Goal: Task Accomplishment & Management: Complete application form

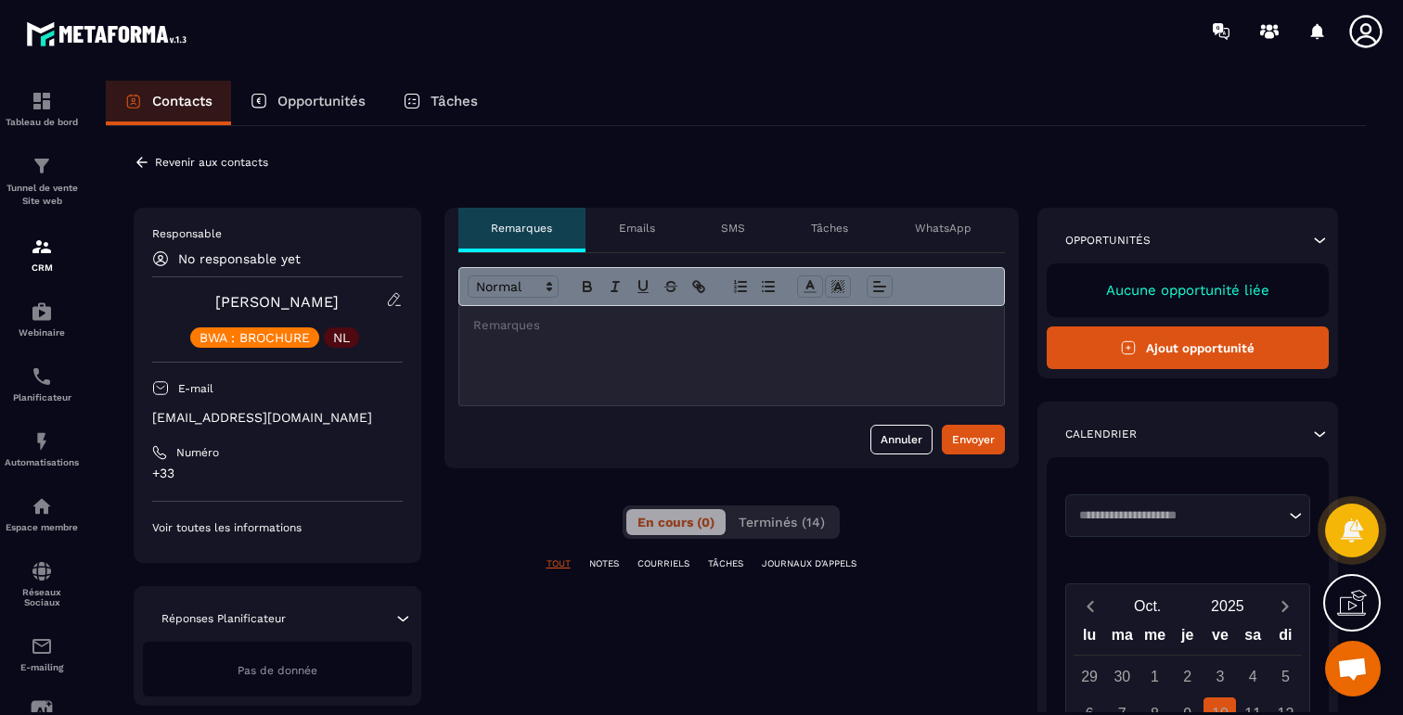
scroll to position [5410, 0]
click at [781, 528] on span "Terminés (14)" at bounding box center [782, 522] width 86 height 15
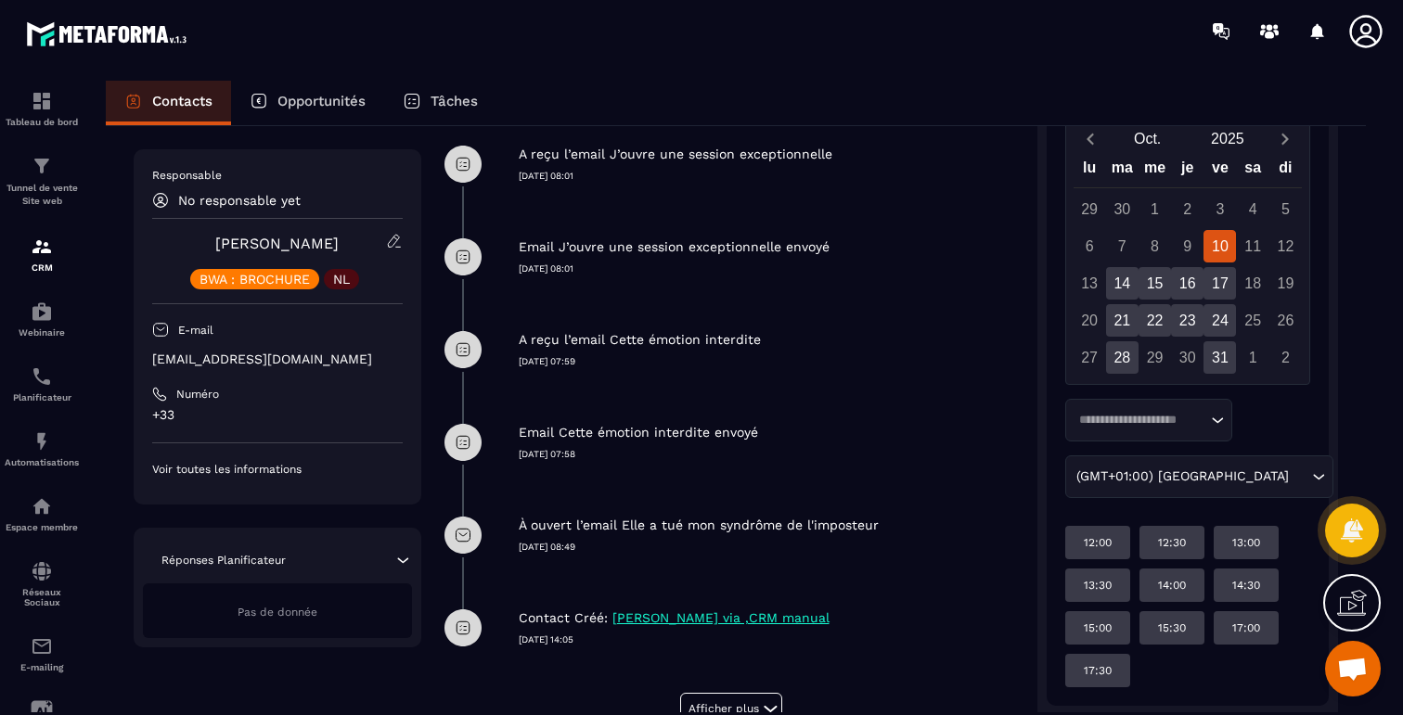
scroll to position [494, 0]
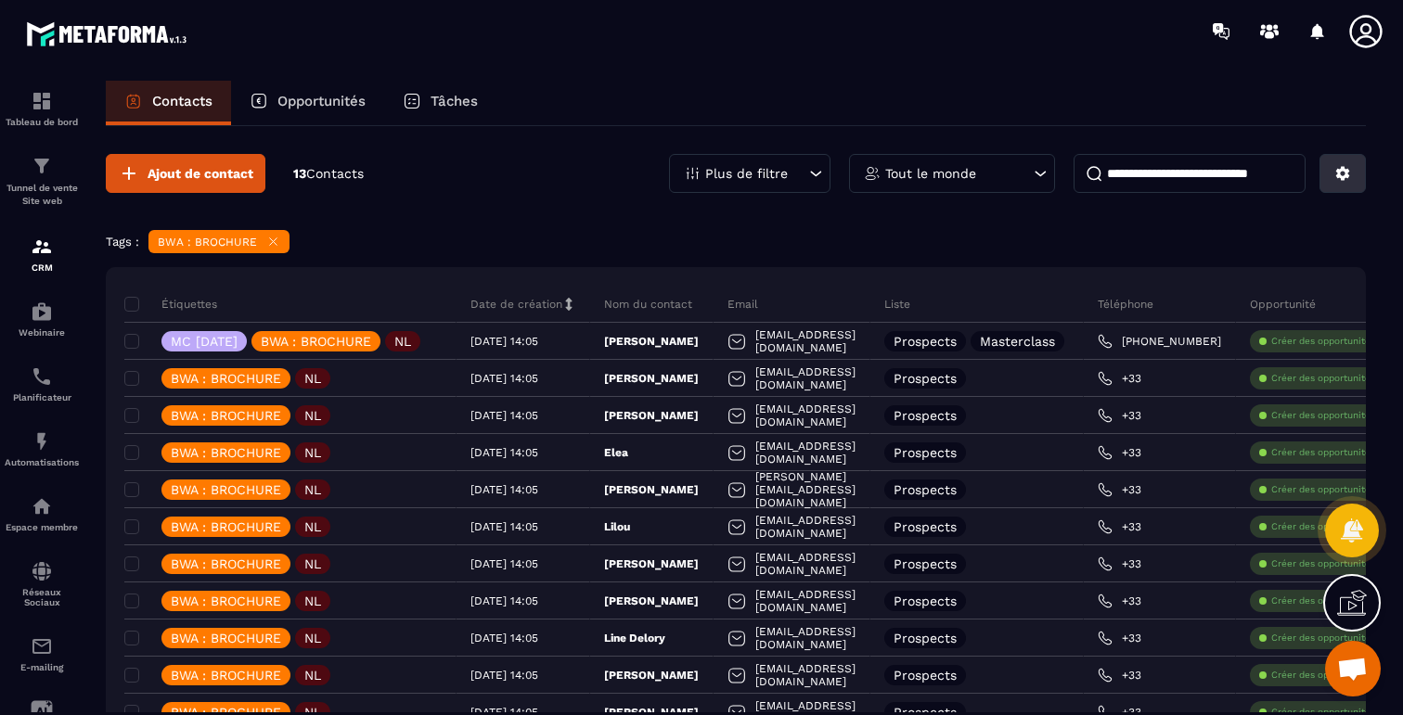
click at [1329, 186] on button at bounding box center [1342, 173] width 46 height 39
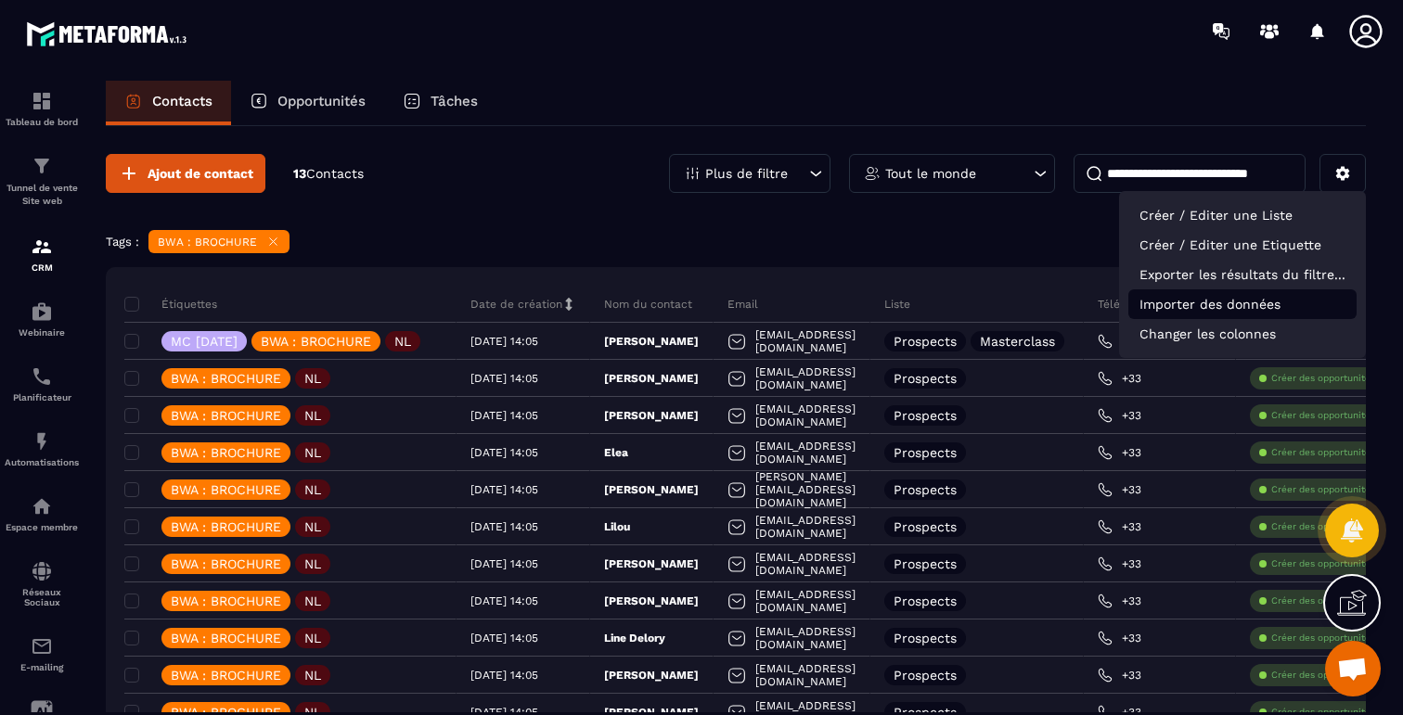
click at [1177, 312] on p "Importer des données" at bounding box center [1242, 304] width 228 height 30
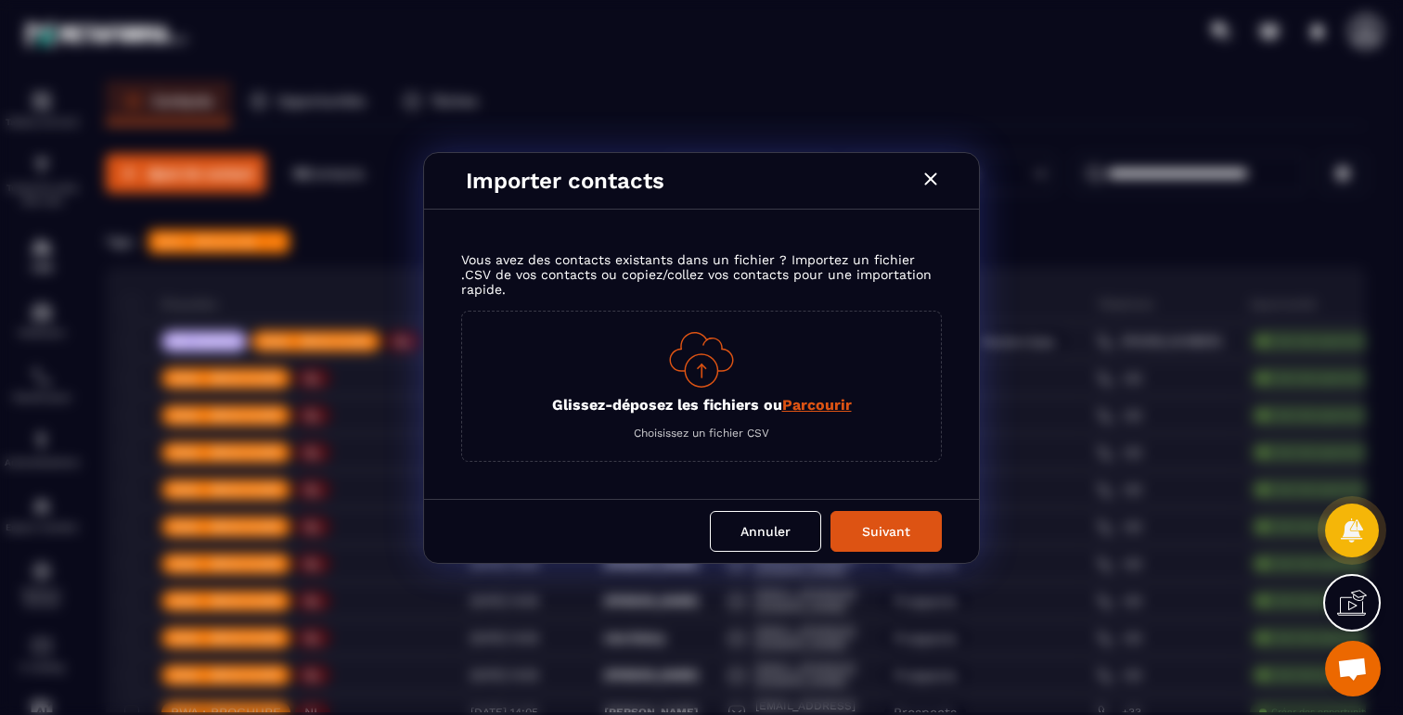
click at [813, 404] on span "Parcourir" at bounding box center [817, 405] width 70 height 18
click at [0, 0] on input "Glissez-déposez les fichiers ou Parcourir" at bounding box center [0, 0] width 0 height 0
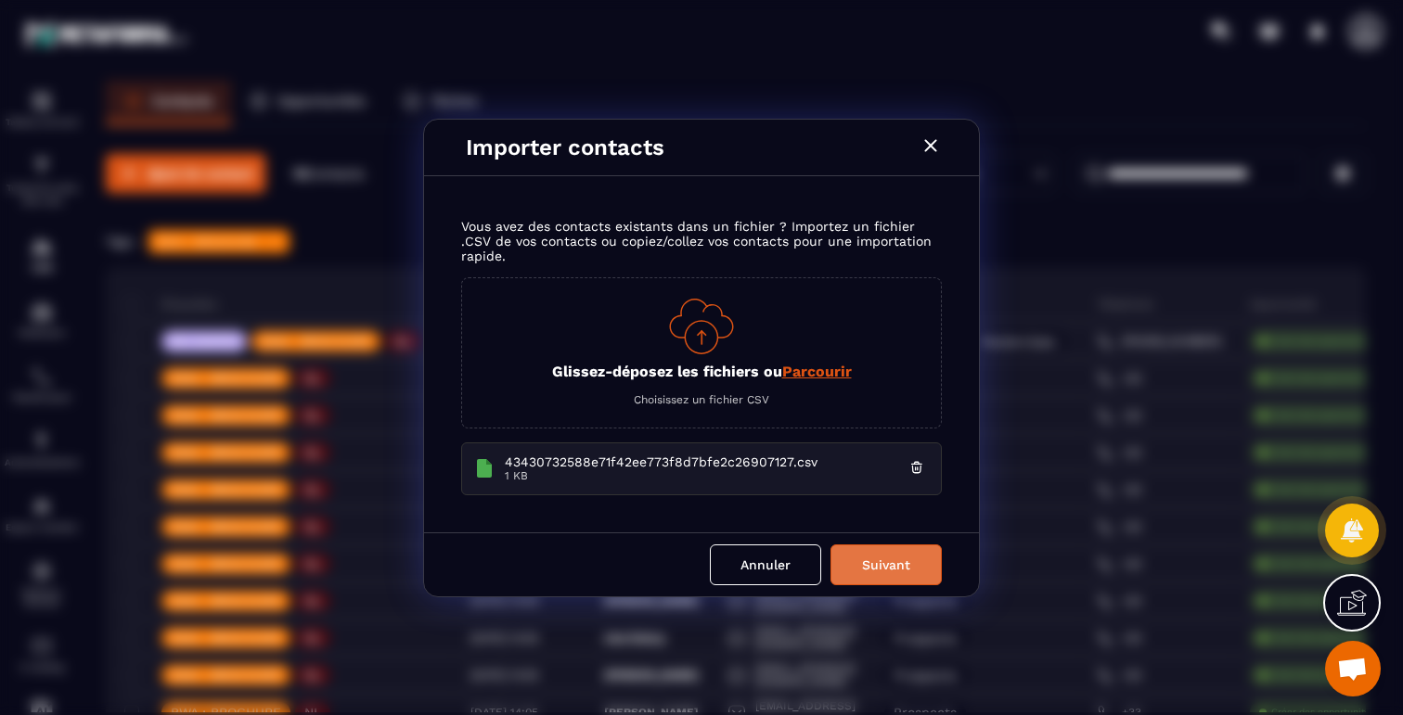
click at [902, 568] on button "Suivant" at bounding box center [885, 565] width 111 height 41
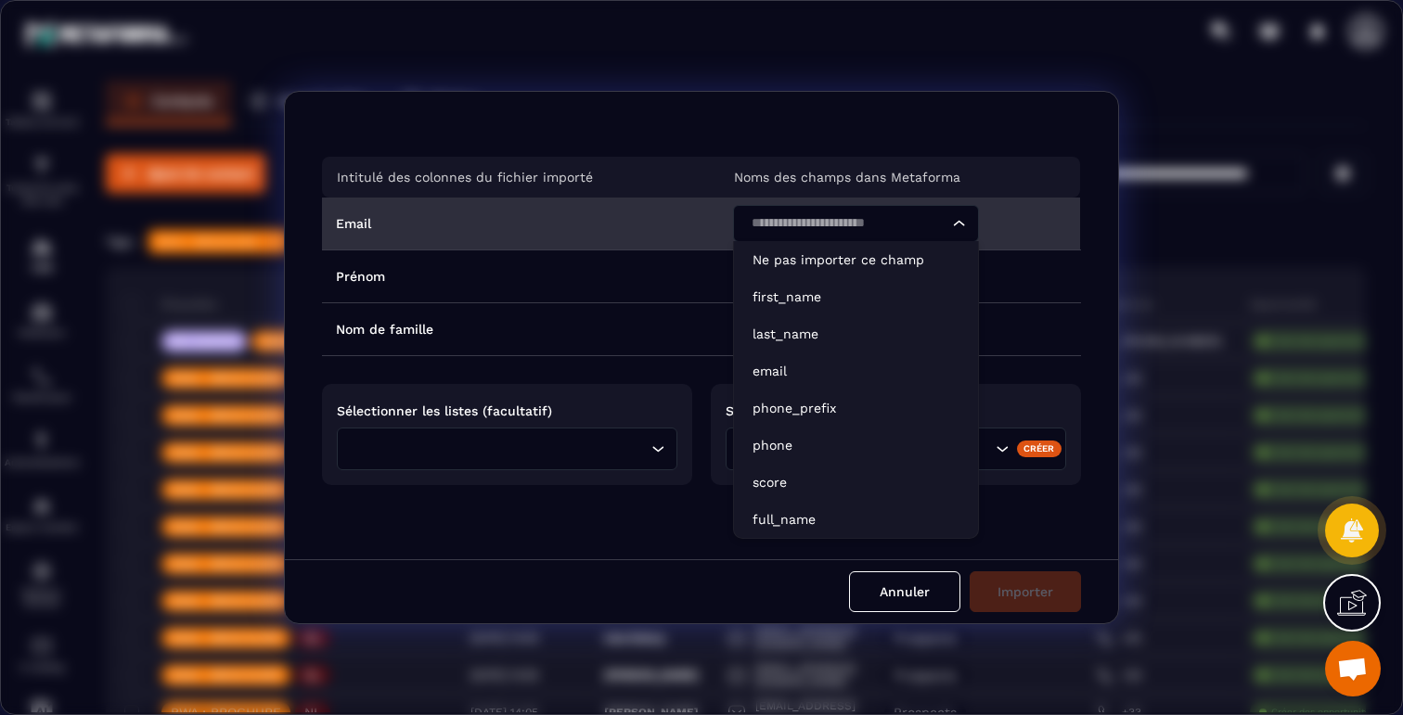
click at [784, 223] on input "Search for option" at bounding box center [846, 223] width 203 height 20
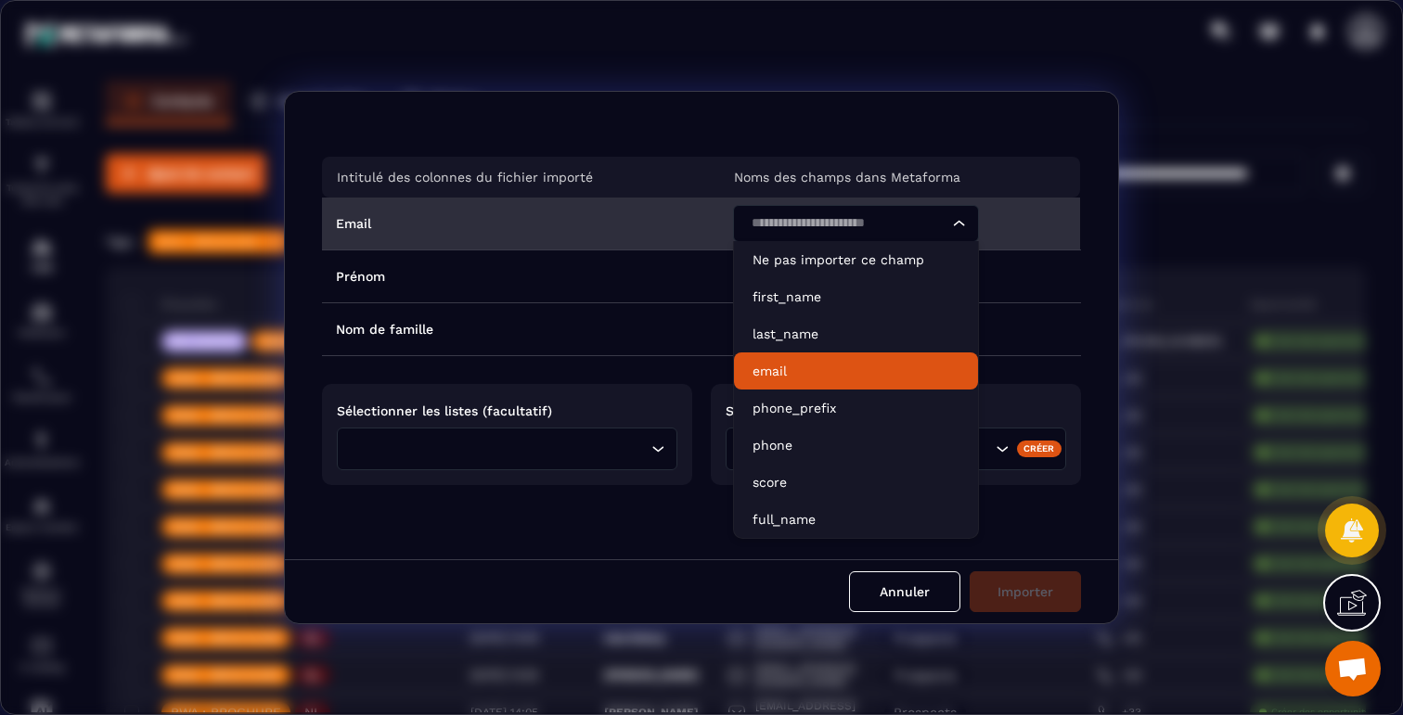
click at [773, 364] on p "email" at bounding box center [856, 371] width 207 height 19
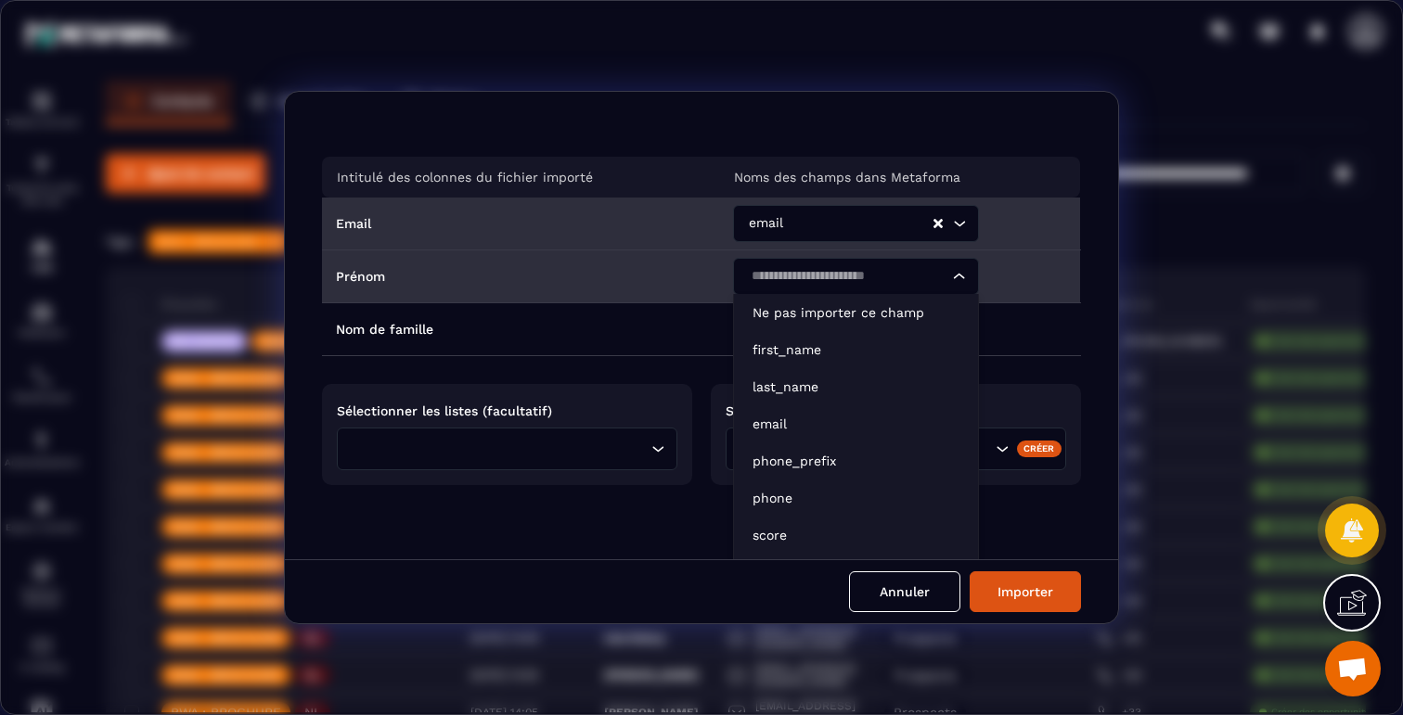
click at [788, 280] on input "Search for option" at bounding box center [846, 276] width 203 height 20
click at [777, 349] on p "first_name" at bounding box center [856, 350] width 207 height 19
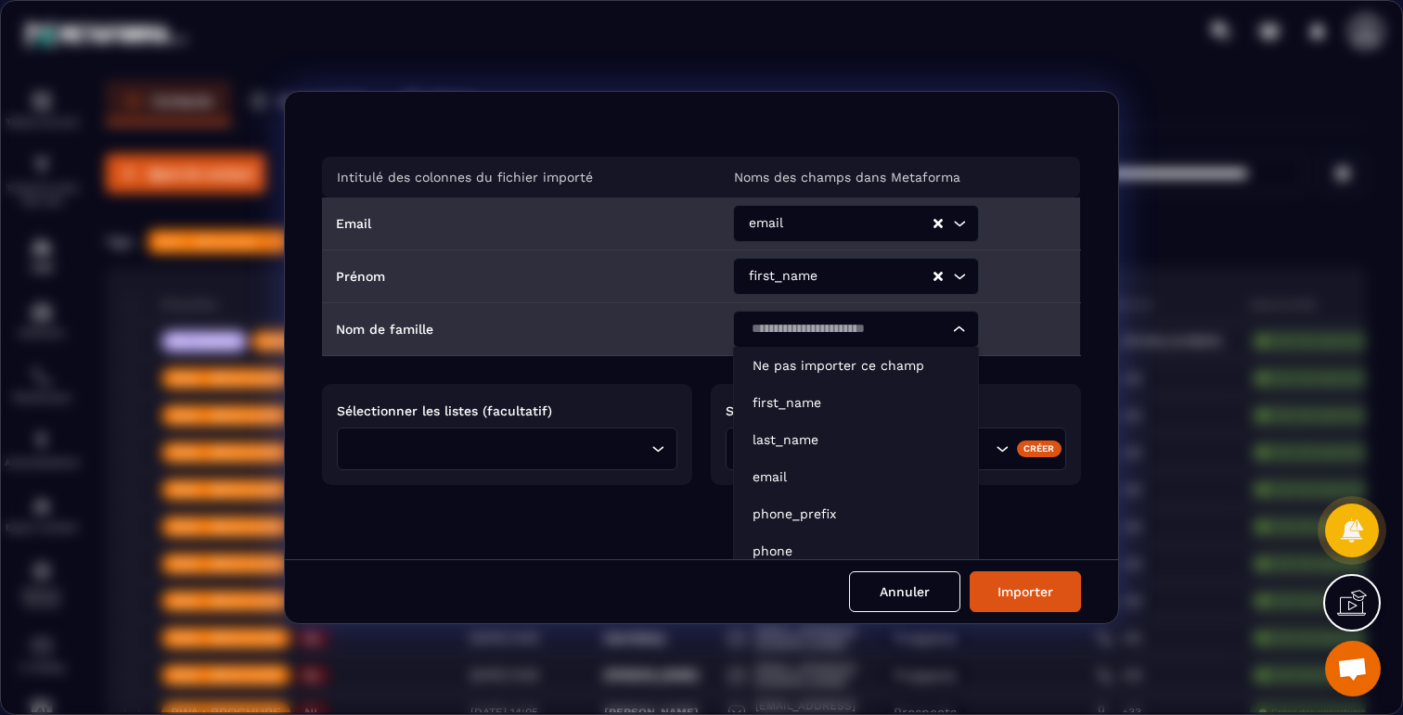
click at [783, 325] on input "Search for option" at bounding box center [846, 329] width 203 height 20
click at [801, 432] on p "last_name" at bounding box center [856, 440] width 207 height 19
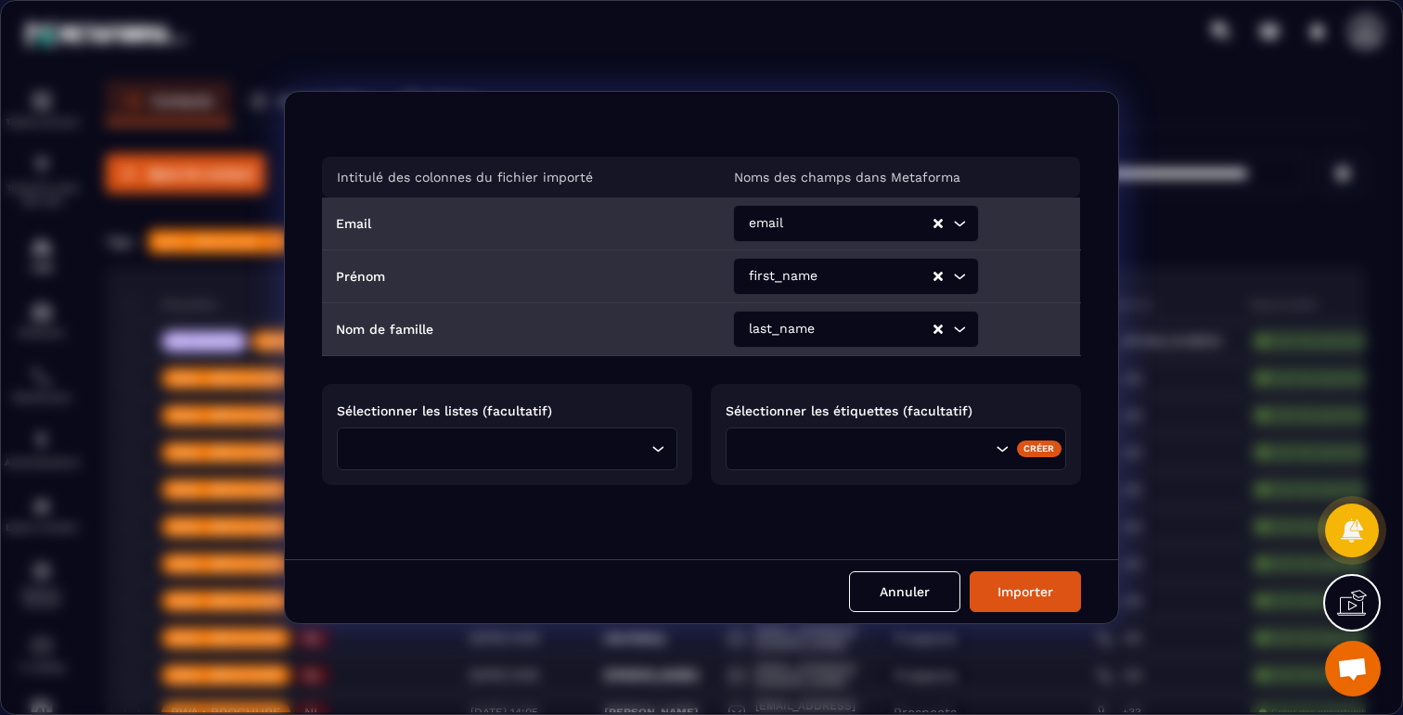
click at [801, 444] on div "Search for option" at bounding box center [864, 449] width 257 height 20
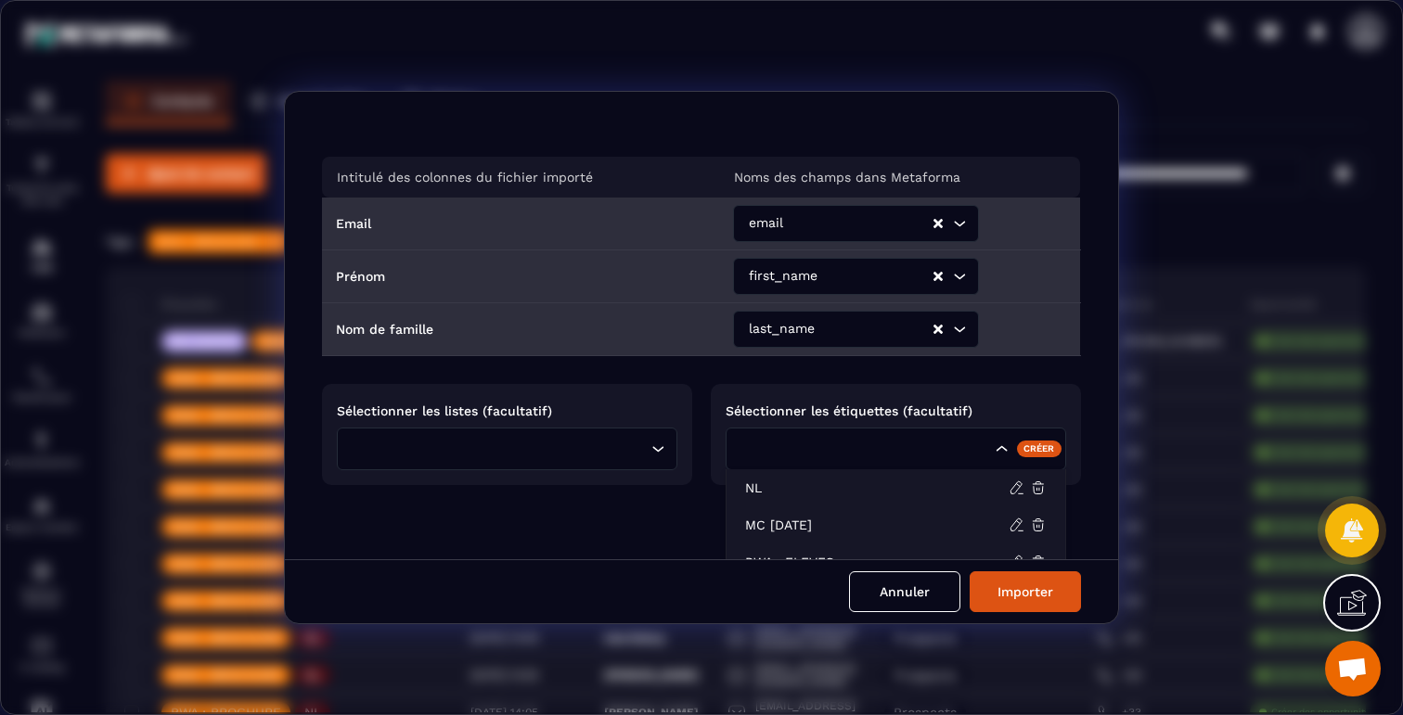
click at [1020, 456] on div "Créer" at bounding box center [1039, 449] width 45 height 17
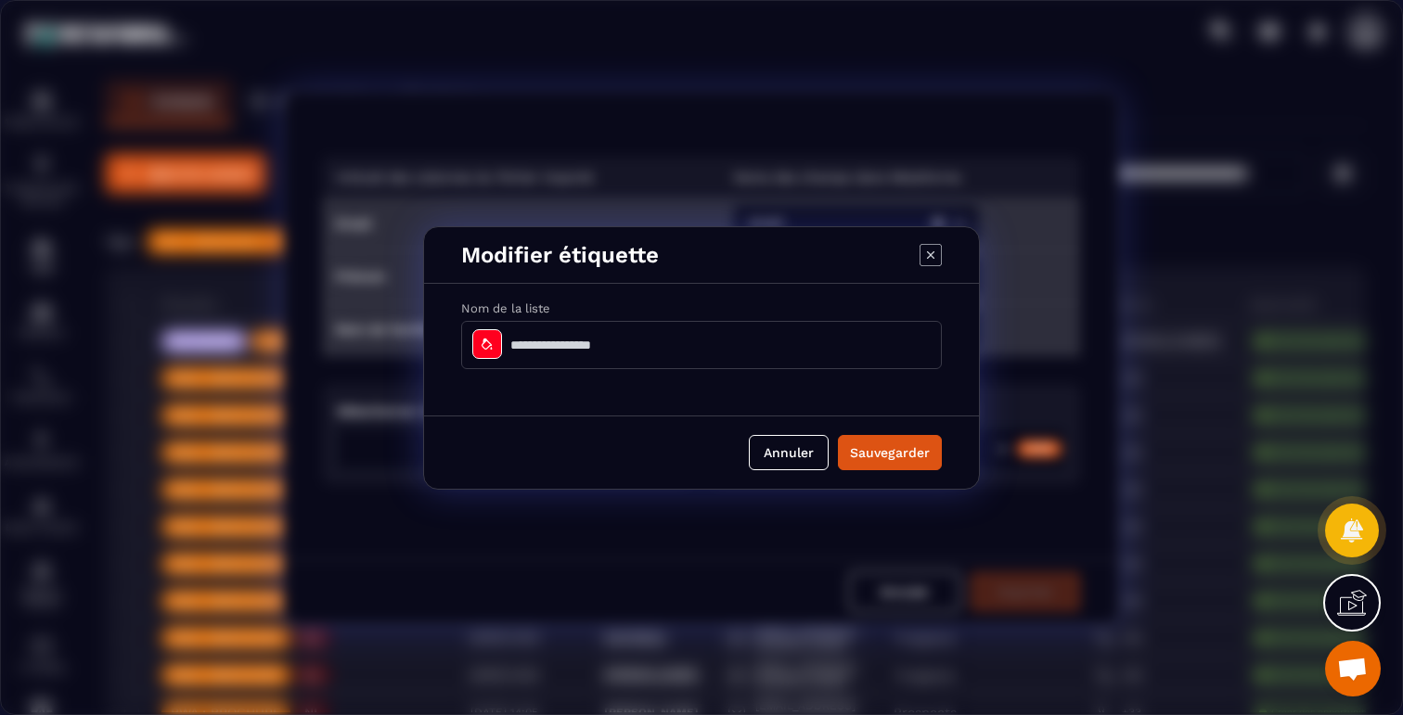
click at [565, 358] on input "Modal window" at bounding box center [701, 345] width 481 height 48
type input "**********"
click at [484, 341] on icon "Modal window" at bounding box center [487, 343] width 10 height 11
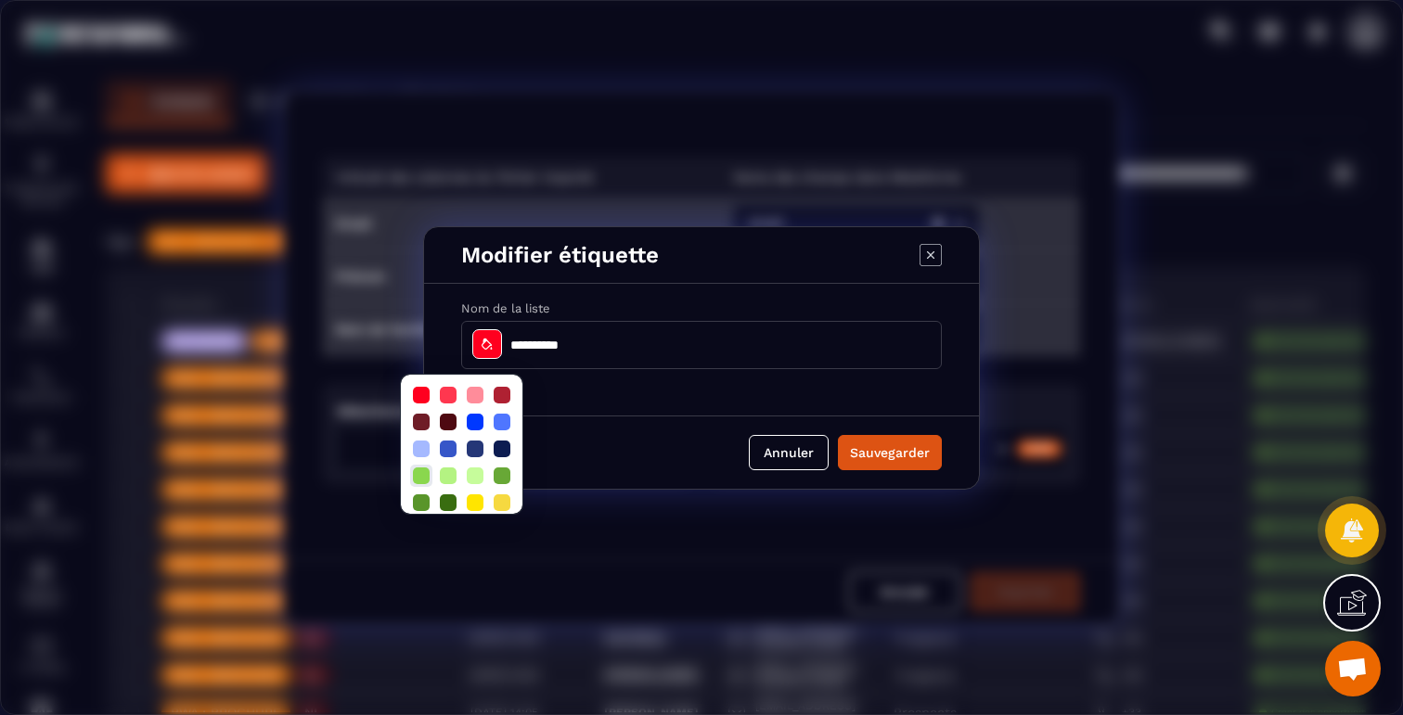
click at [417, 480] on div at bounding box center [421, 476] width 17 height 17
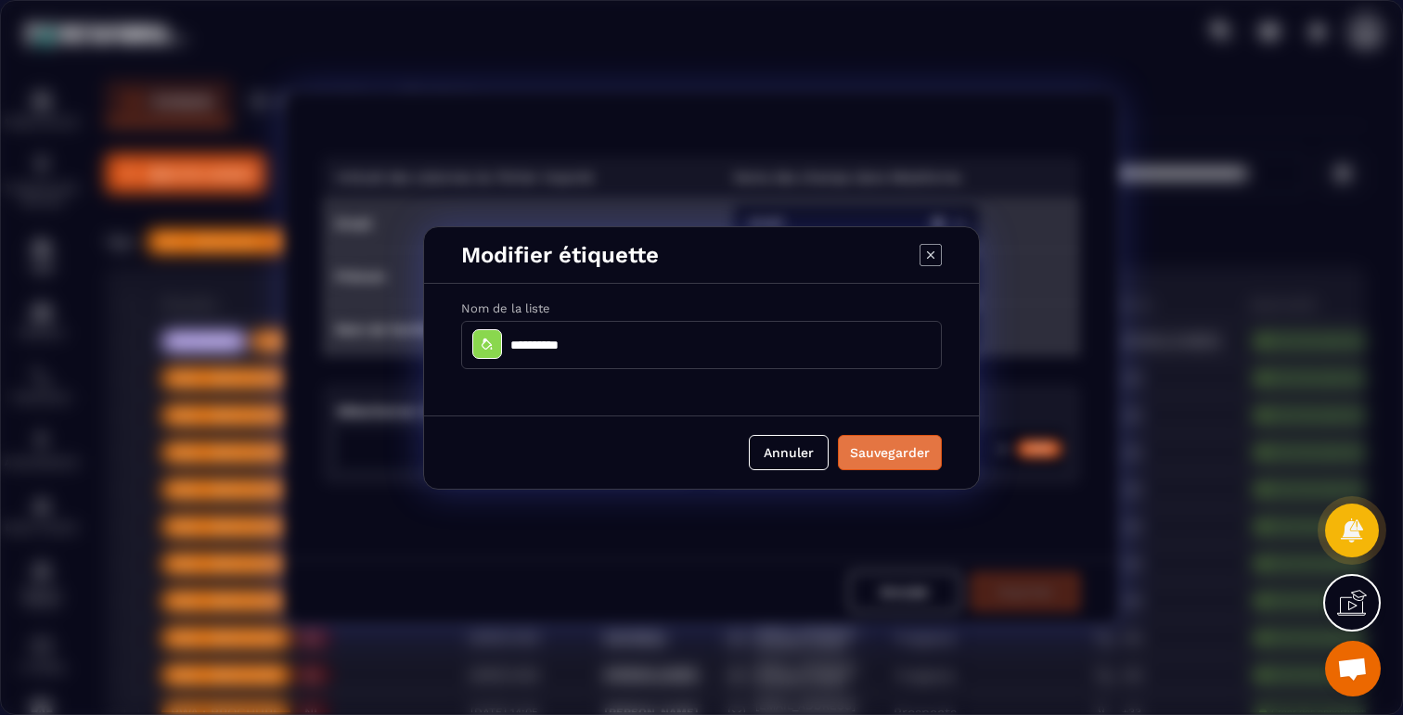
click at [915, 462] on button "Sauvegarder" at bounding box center [890, 452] width 104 height 35
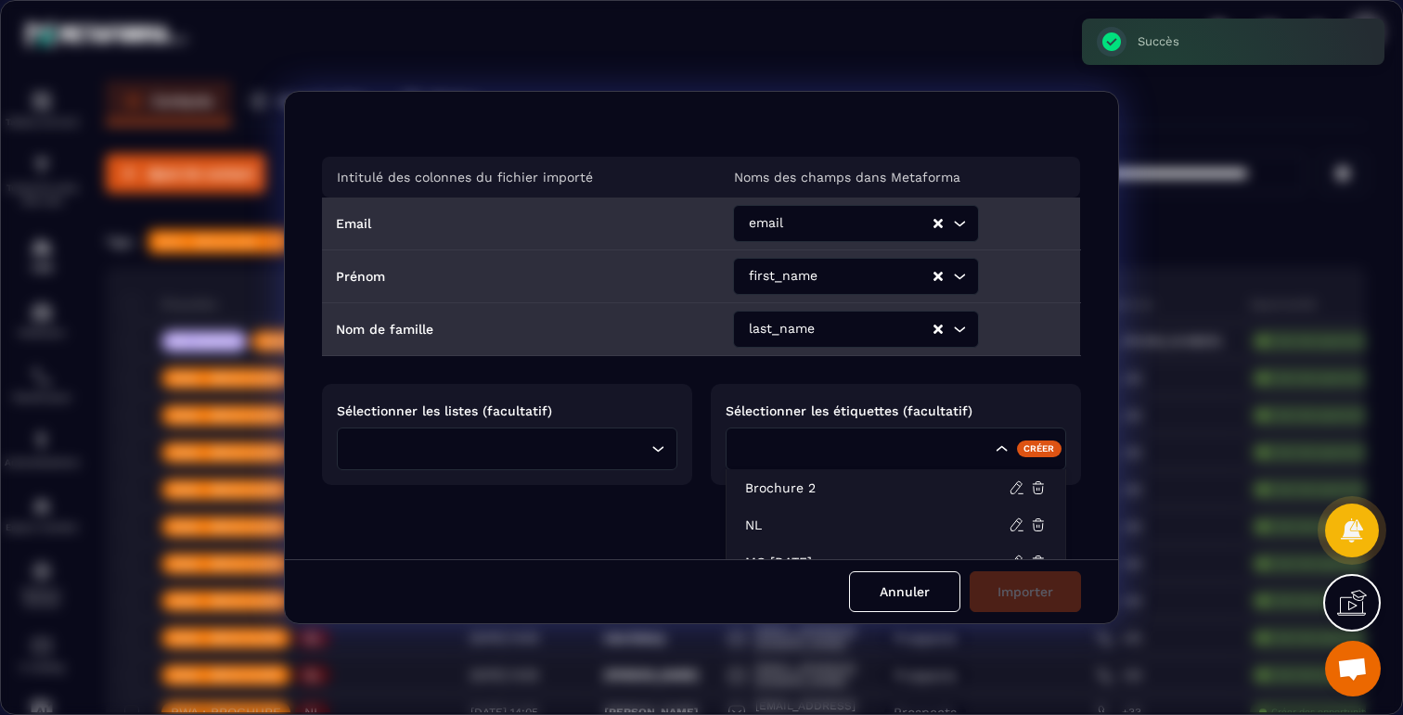
click at [907, 456] on input "Search for option" at bounding box center [864, 449] width 253 height 20
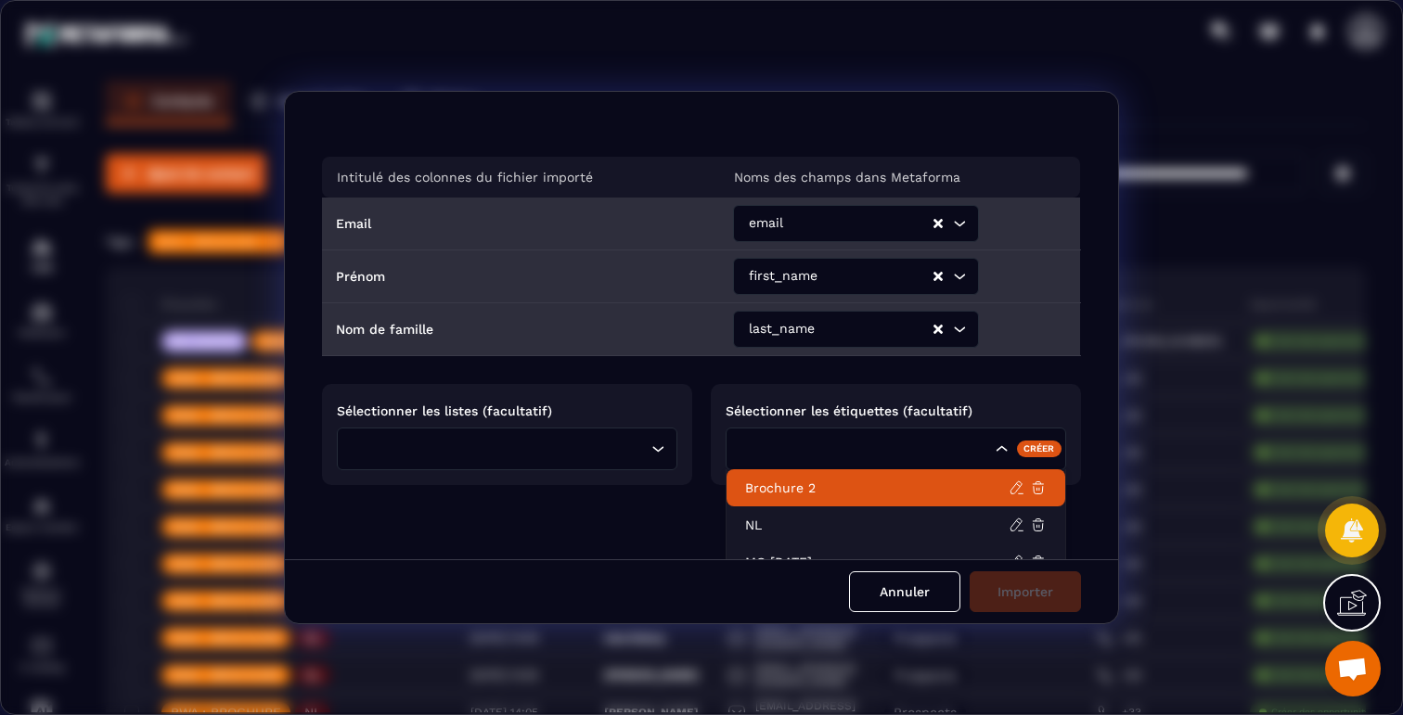
click at [802, 482] on p "Brochure 2" at bounding box center [877, 488] width 264 height 19
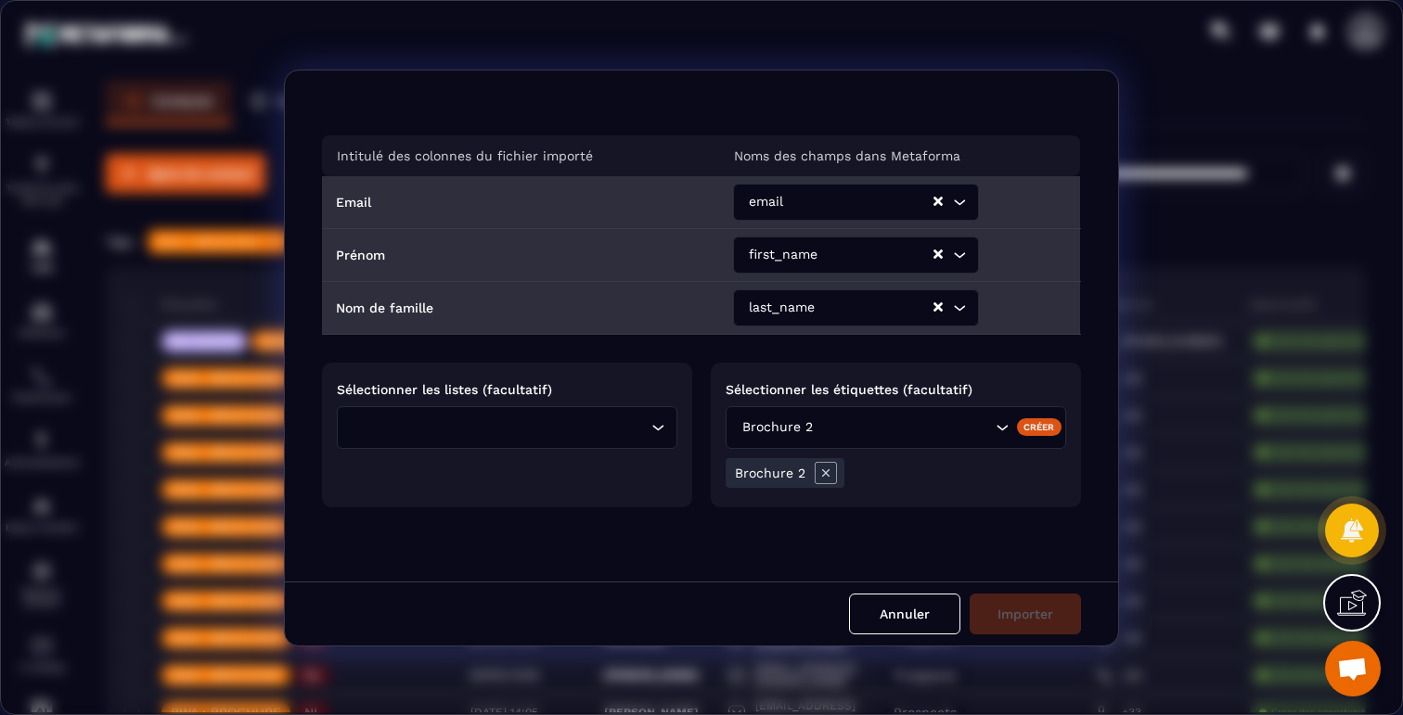
click at [979, 542] on div "Intitulé des colonnes du fichier importé Noms des champs dans Metaforma Email e…" at bounding box center [701, 326] width 833 height 511
click at [777, 477] on h6 "Brochure 2" at bounding box center [770, 473] width 71 height 15
click at [688, 501] on div "Sélectionner les listes (facultatif) Loading..." at bounding box center [507, 435] width 370 height 145
click at [893, 616] on button "Annuler" at bounding box center [904, 614] width 111 height 41
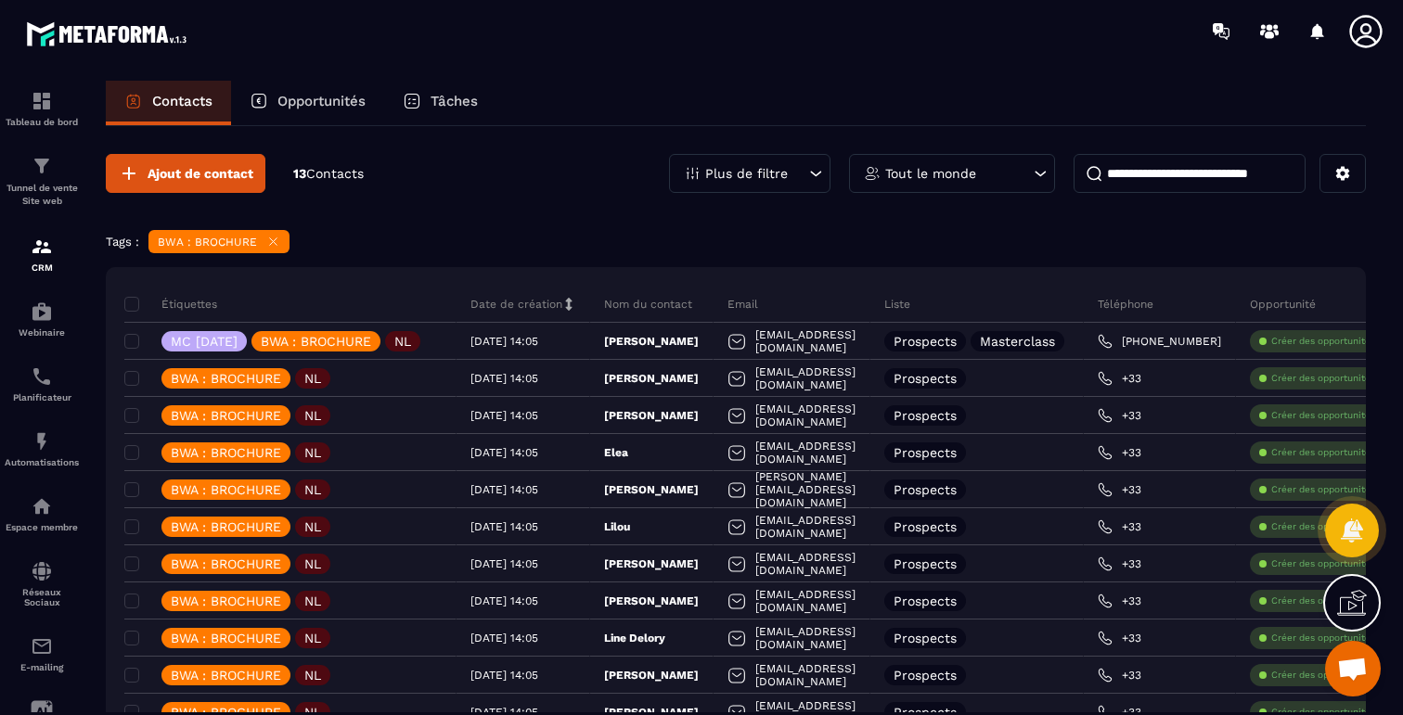
click at [276, 233] on div "BWA : BROCHURE" at bounding box center [218, 241] width 141 height 23
click at [268, 242] on icon at bounding box center [273, 242] width 14 height 14
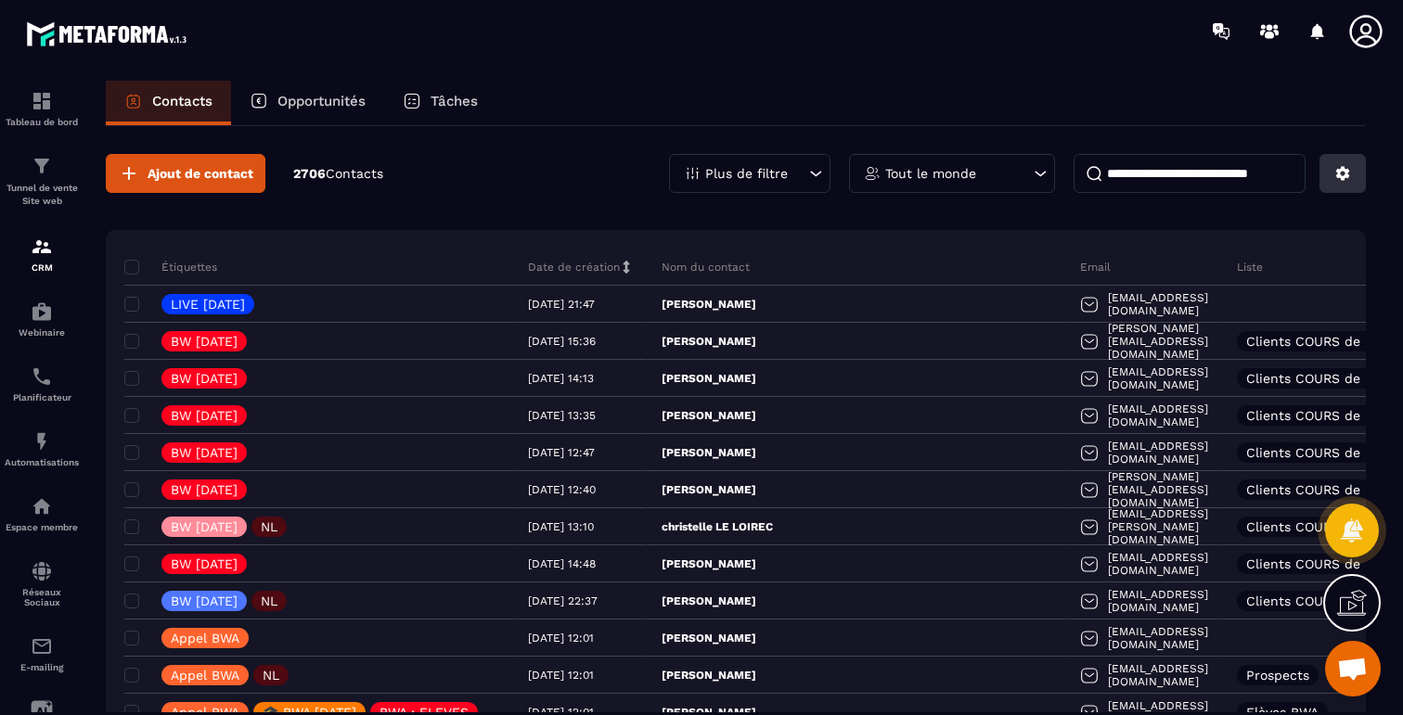
click at [1335, 182] on button at bounding box center [1342, 173] width 46 height 39
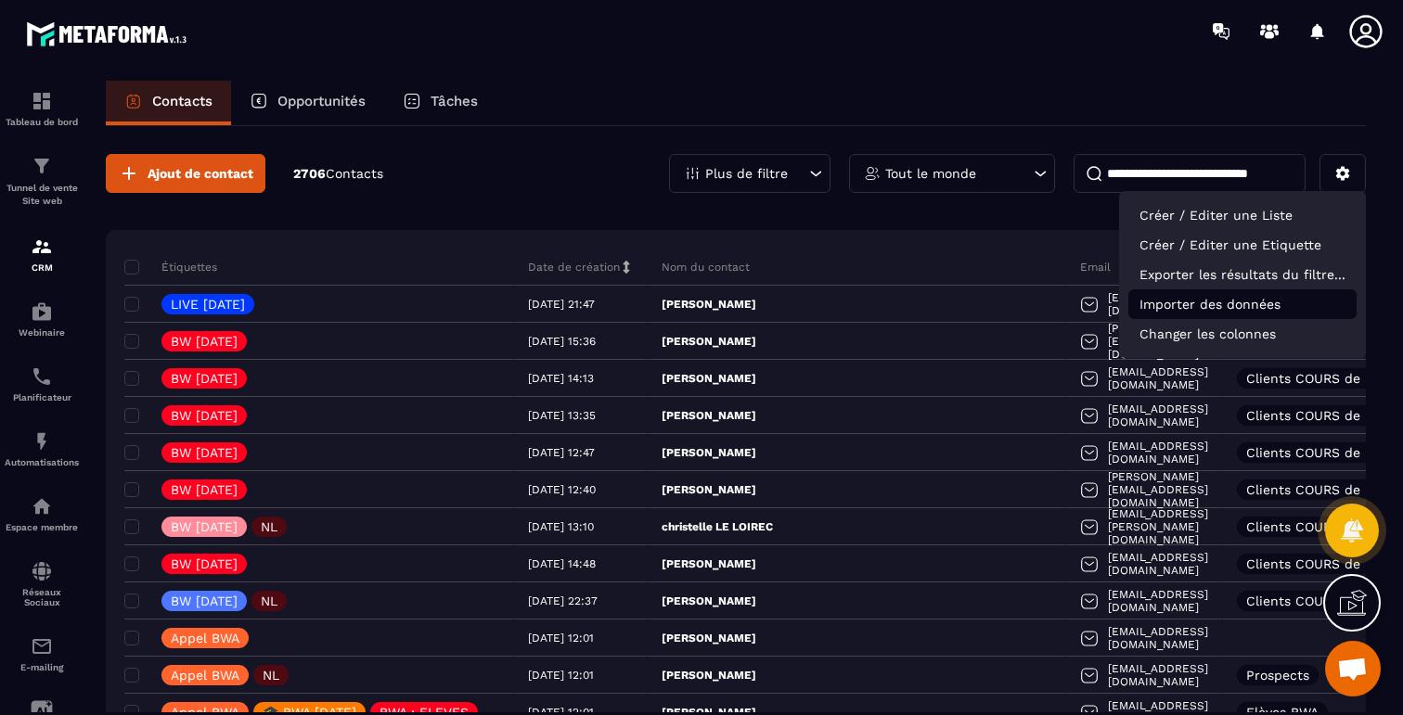
click at [1166, 305] on p "Importer des données" at bounding box center [1242, 304] width 228 height 30
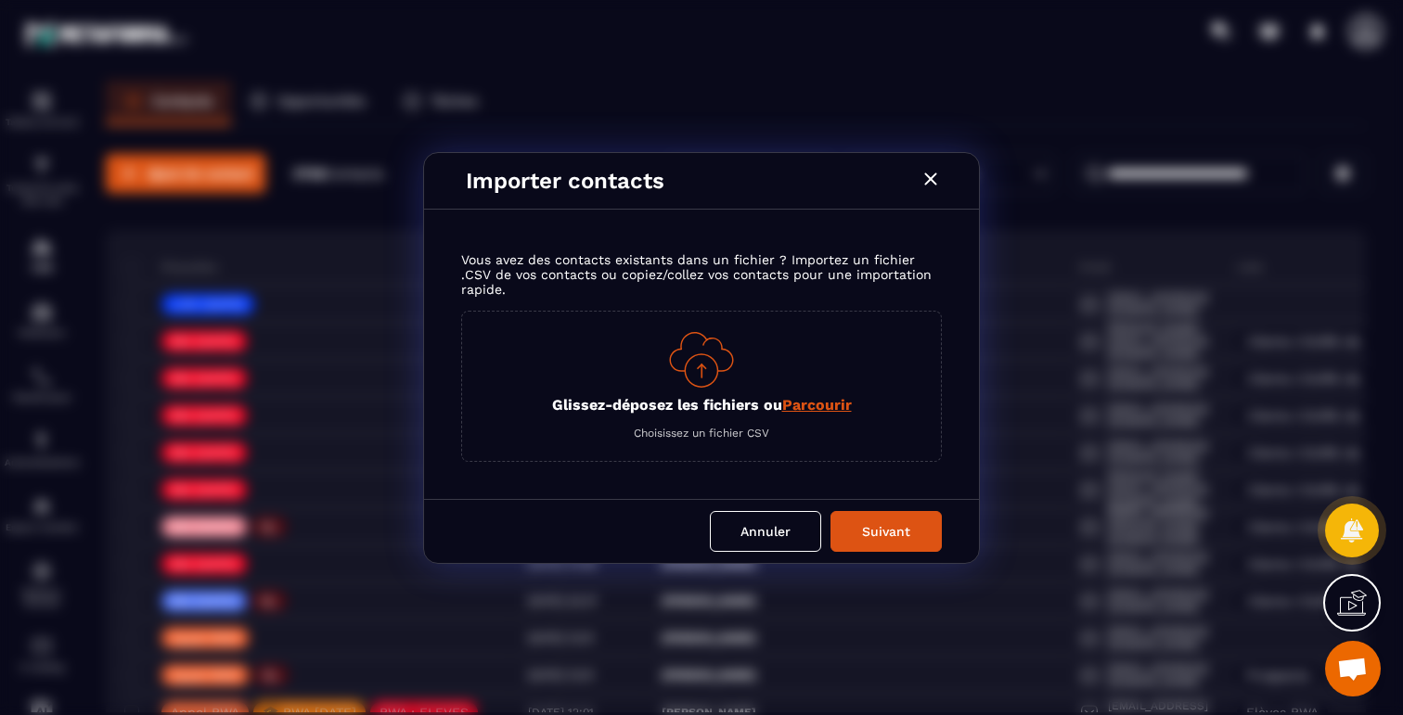
click at [815, 406] on span "Parcourir" at bounding box center [817, 405] width 70 height 18
click at [0, 0] on input "Glissez-déposez les fichiers ou Parcourir" at bounding box center [0, 0] width 0 height 0
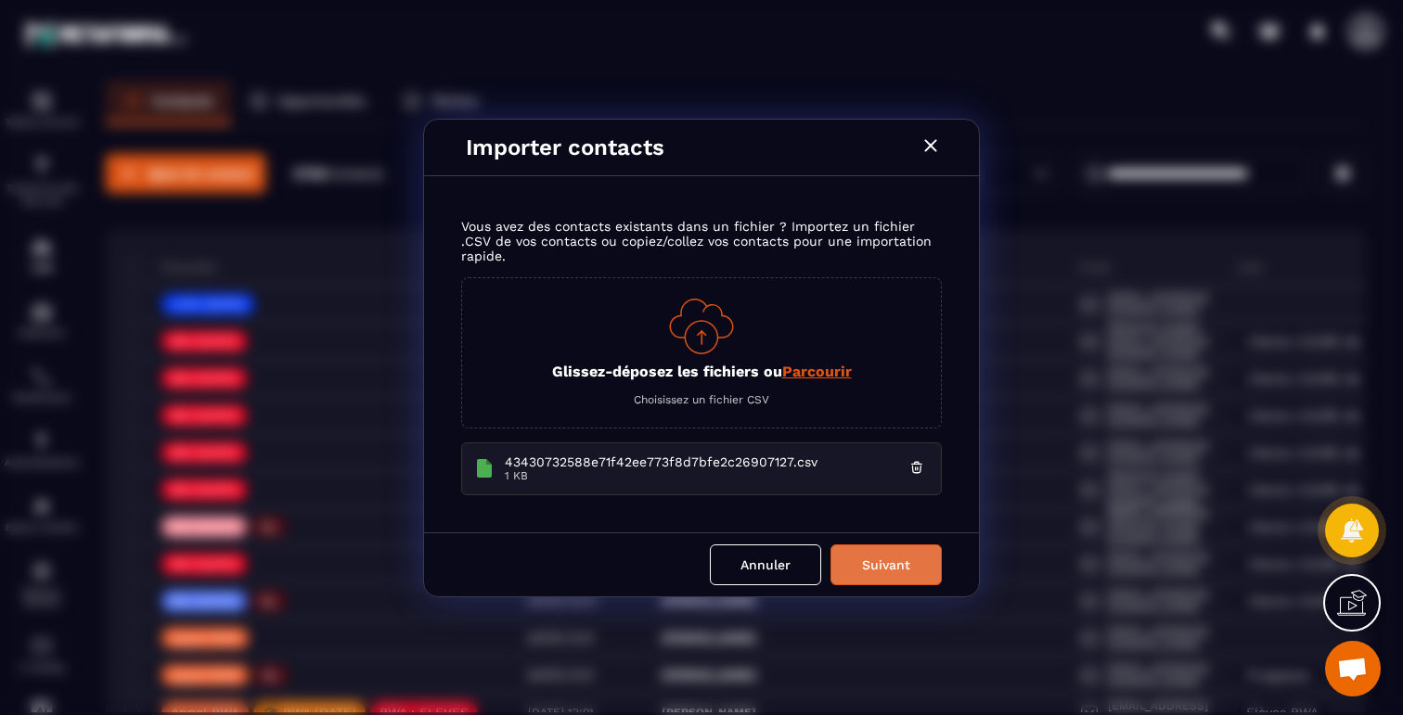
click at [875, 569] on button "Suivant" at bounding box center [885, 565] width 111 height 41
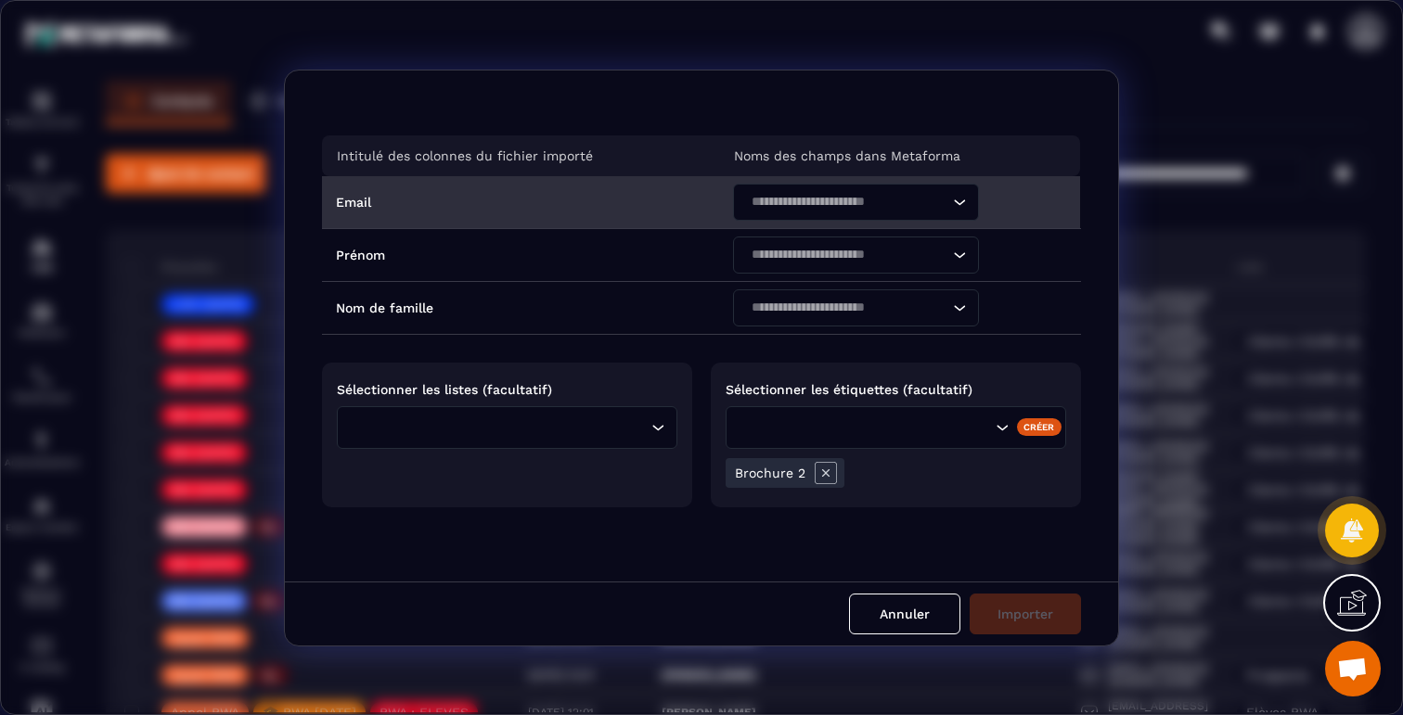
click at [806, 210] on input "Search for option" at bounding box center [846, 202] width 203 height 20
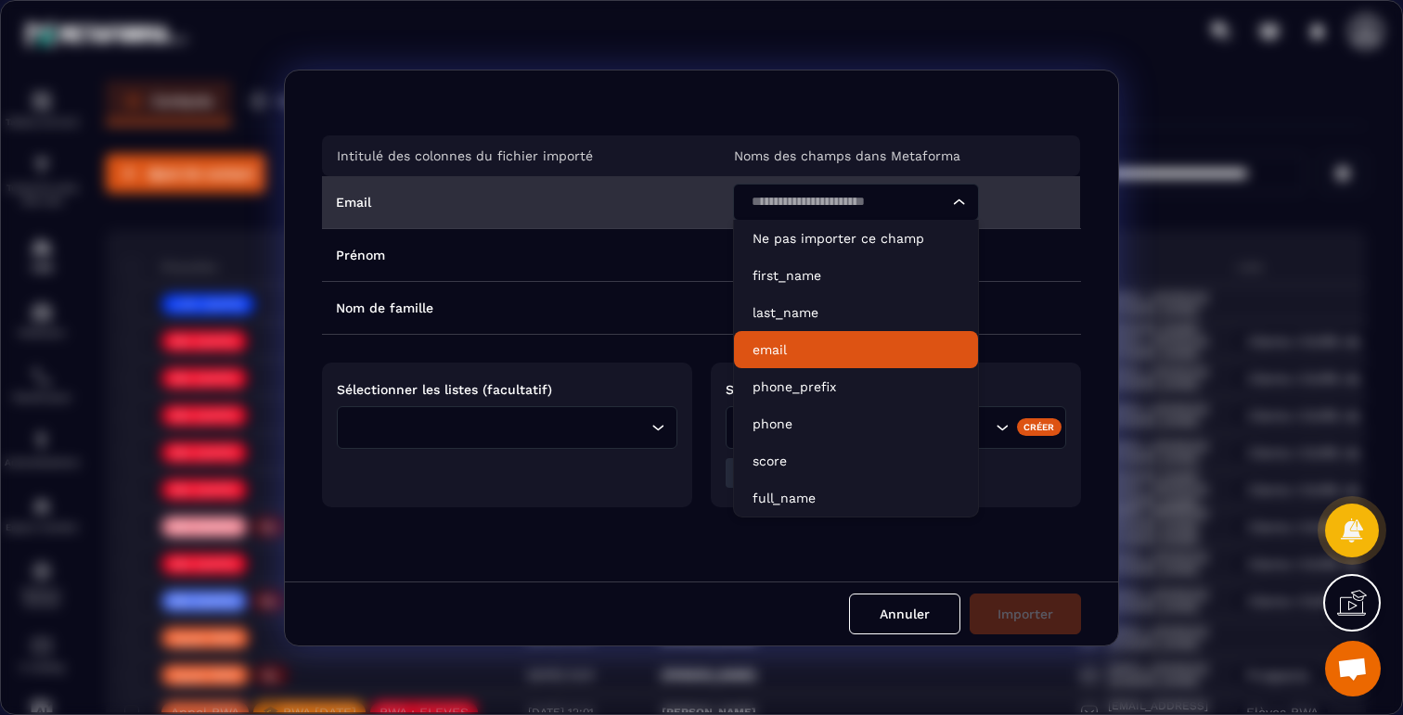
click at [777, 349] on p "email" at bounding box center [856, 350] width 207 height 19
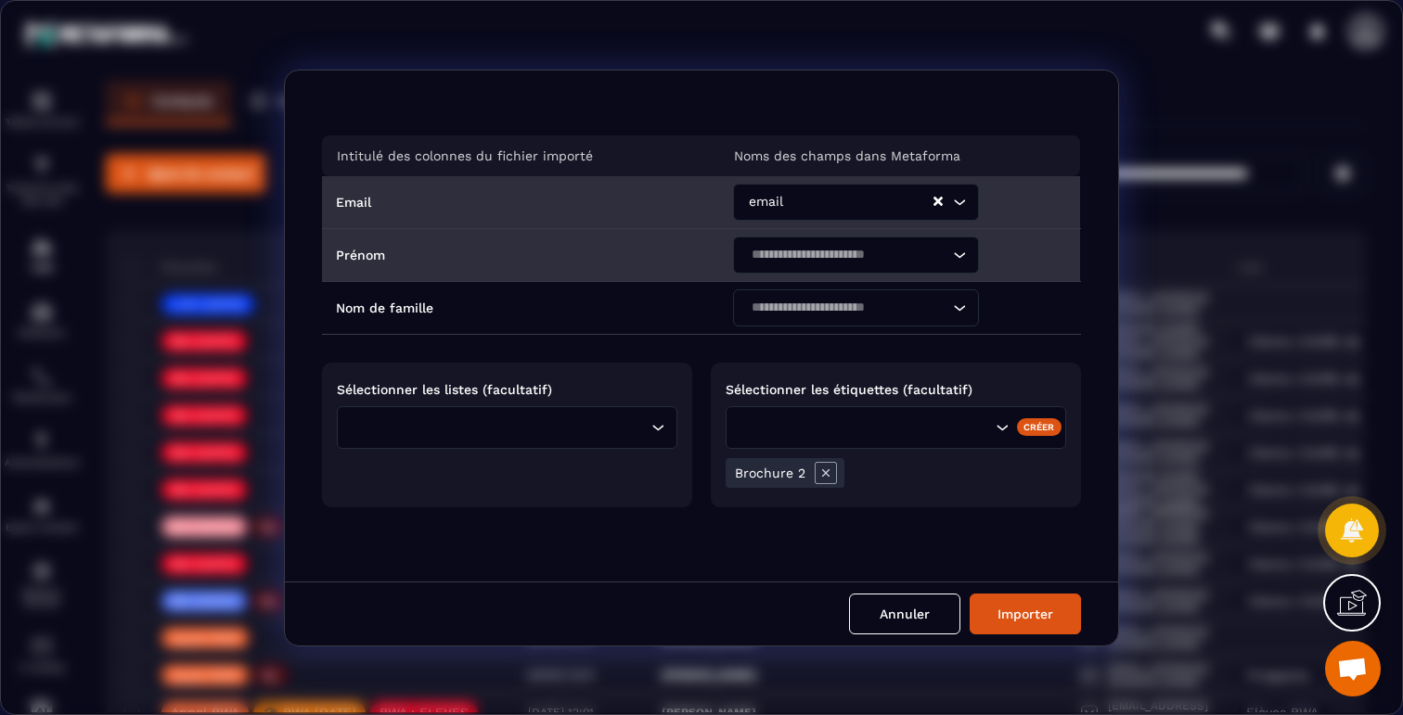
click at [804, 255] on input "Search for option" at bounding box center [846, 255] width 203 height 20
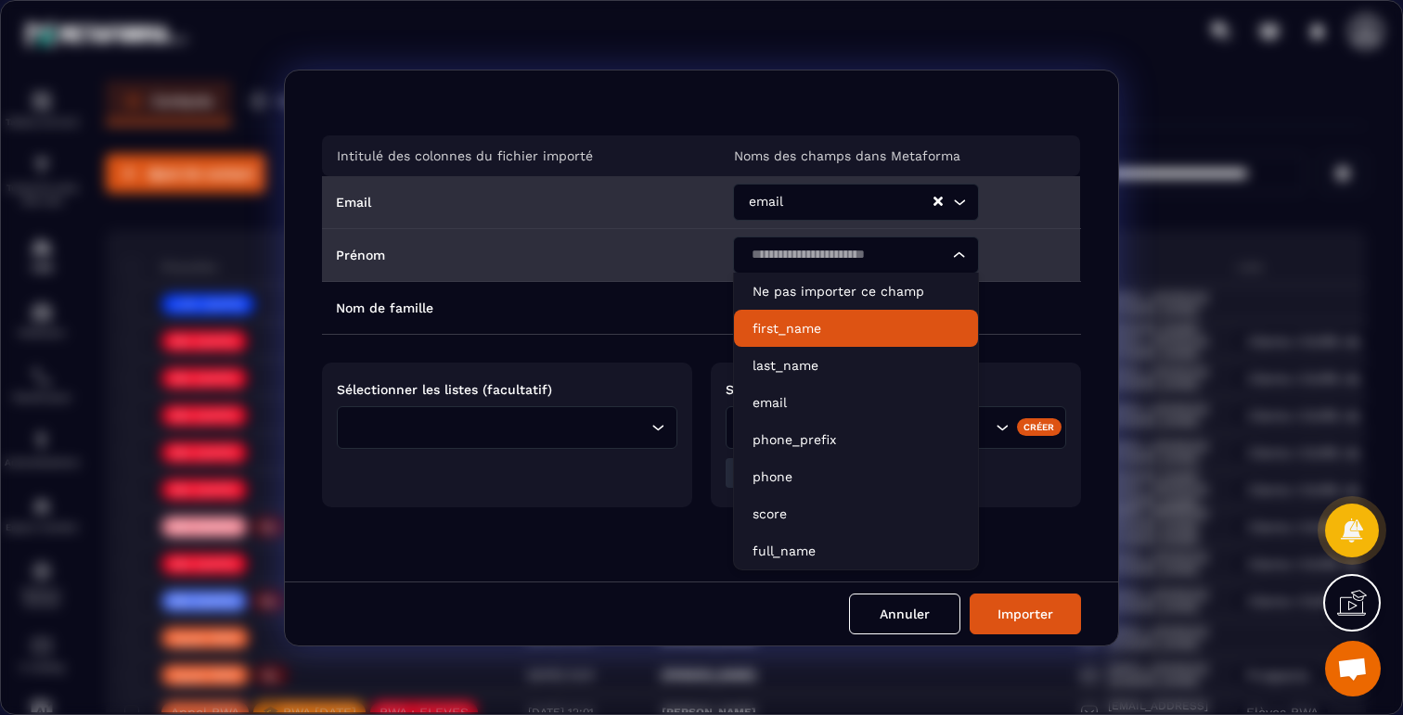
click at [778, 329] on p "first_name" at bounding box center [856, 328] width 207 height 19
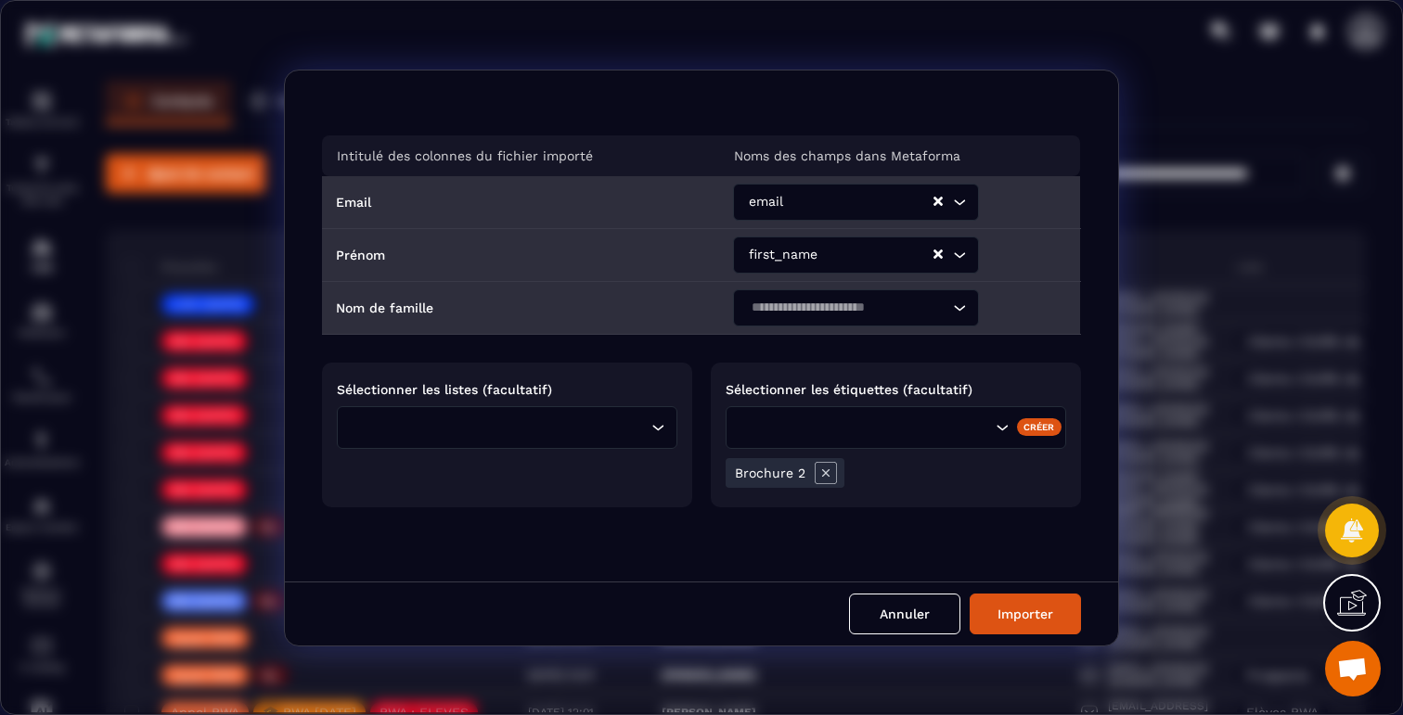
click at [793, 314] on input "Search for option" at bounding box center [846, 308] width 203 height 20
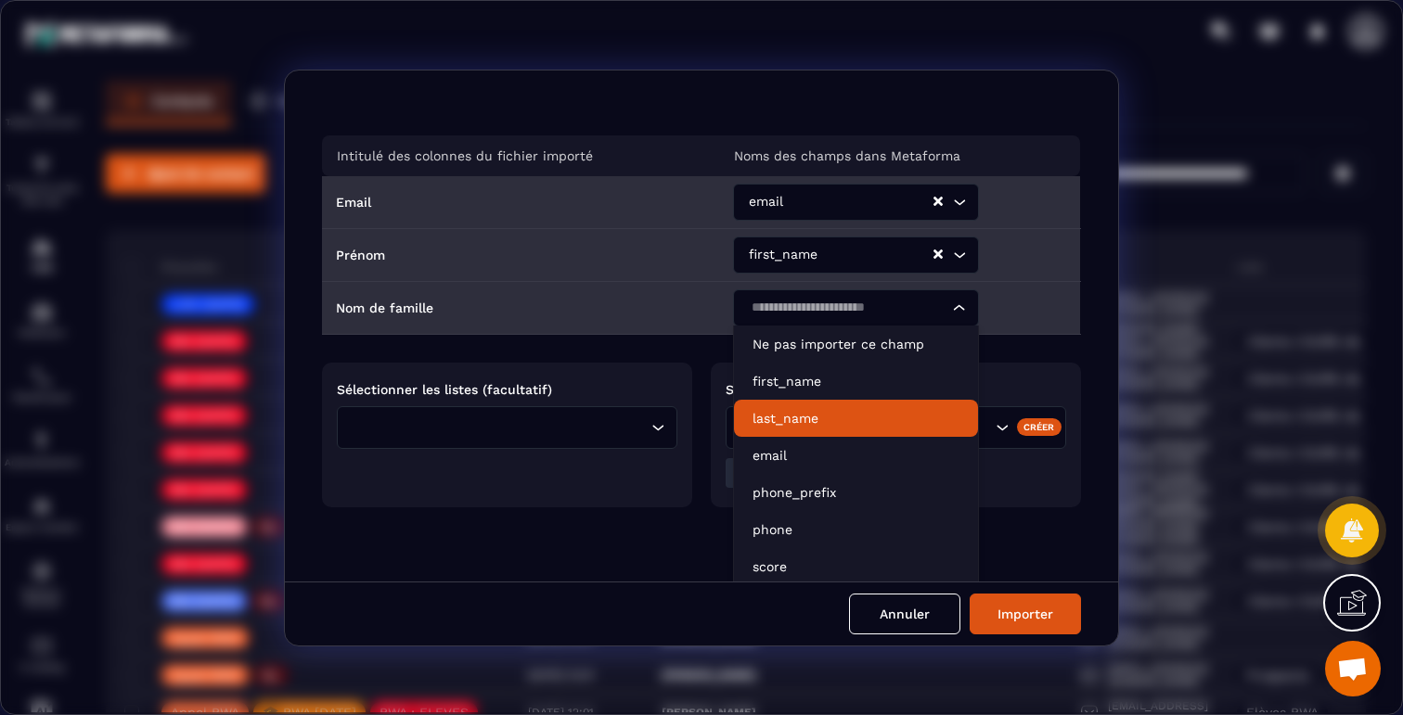
click at [783, 412] on p "last_name" at bounding box center [856, 418] width 207 height 19
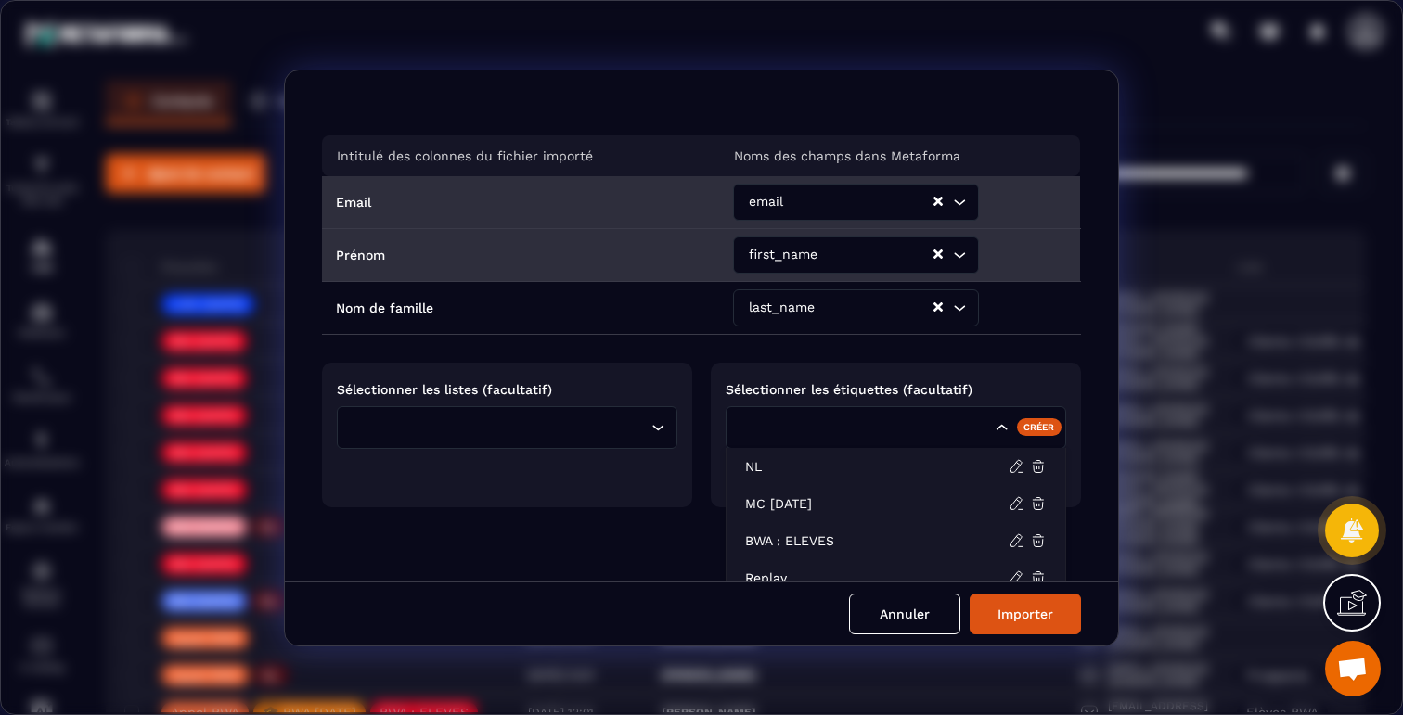
click at [783, 428] on div "Search for option" at bounding box center [864, 428] width 257 height 20
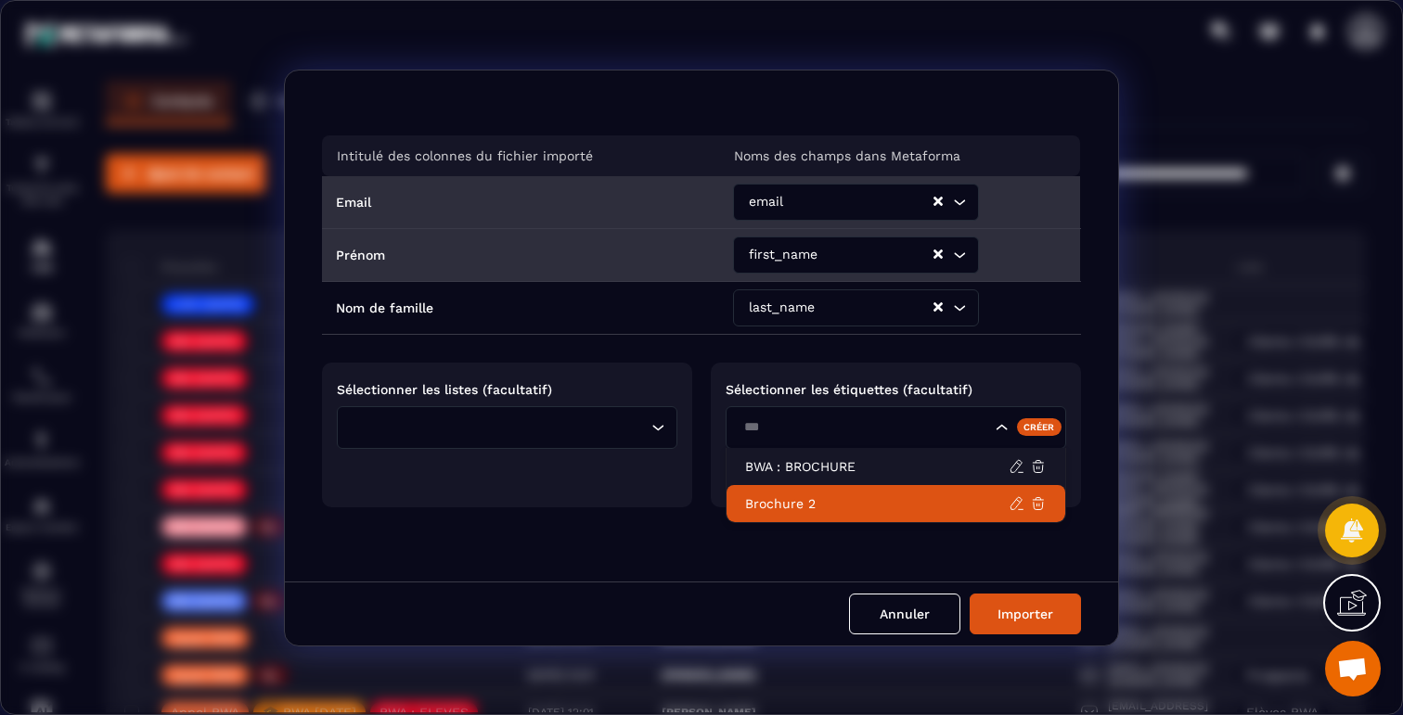
click at [772, 511] on li "Brochure 2" at bounding box center [896, 503] width 339 height 37
type input "***"
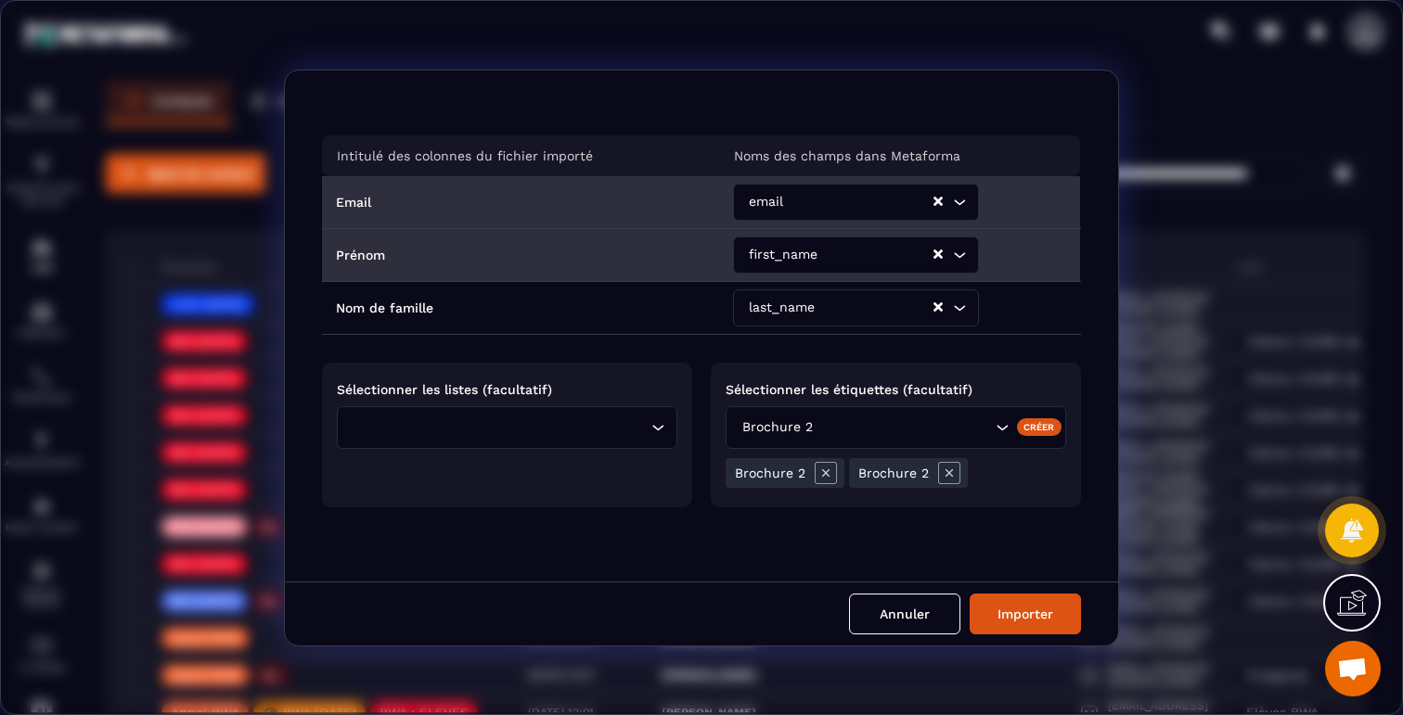
click at [822, 473] on icon "Modal window" at bounding box center [826, 473] width 22 height 22
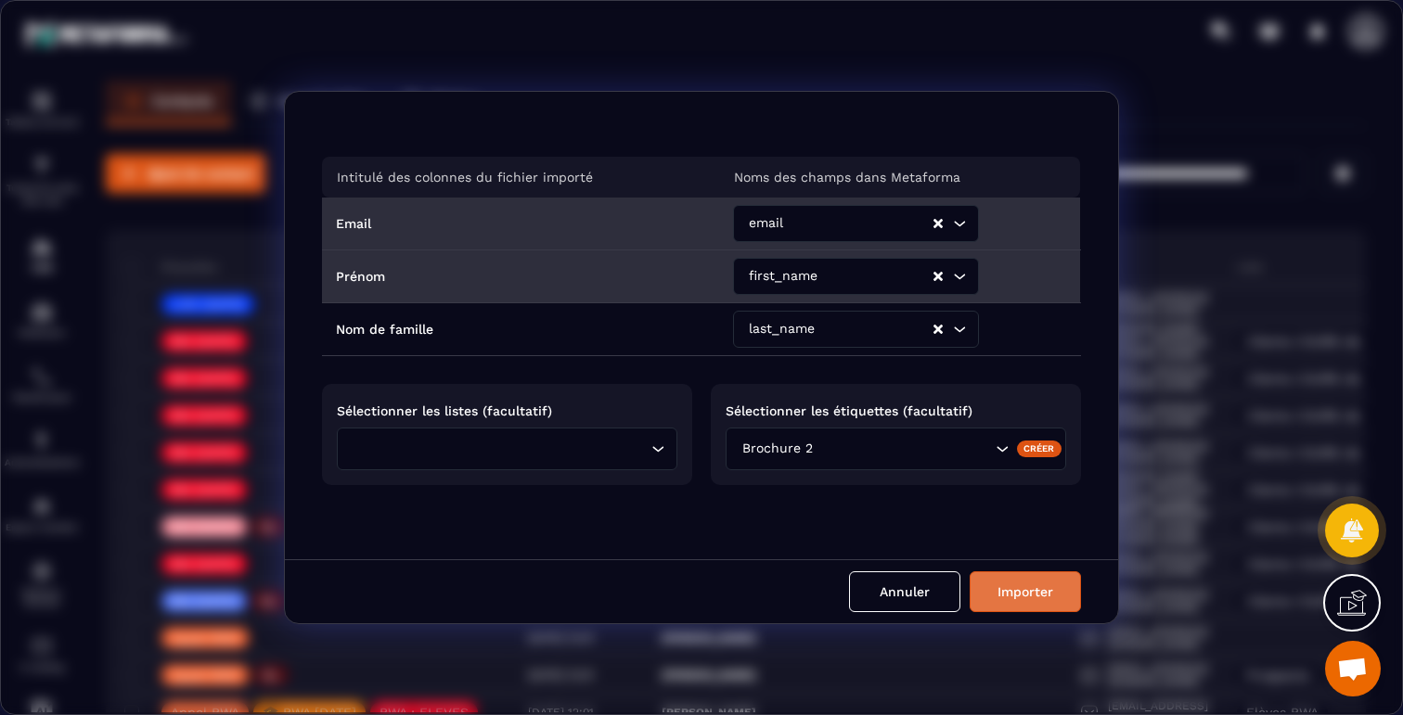
click at [1032, 605] on button "Importer" at bounding box center [1025, 592] width 111 height 41
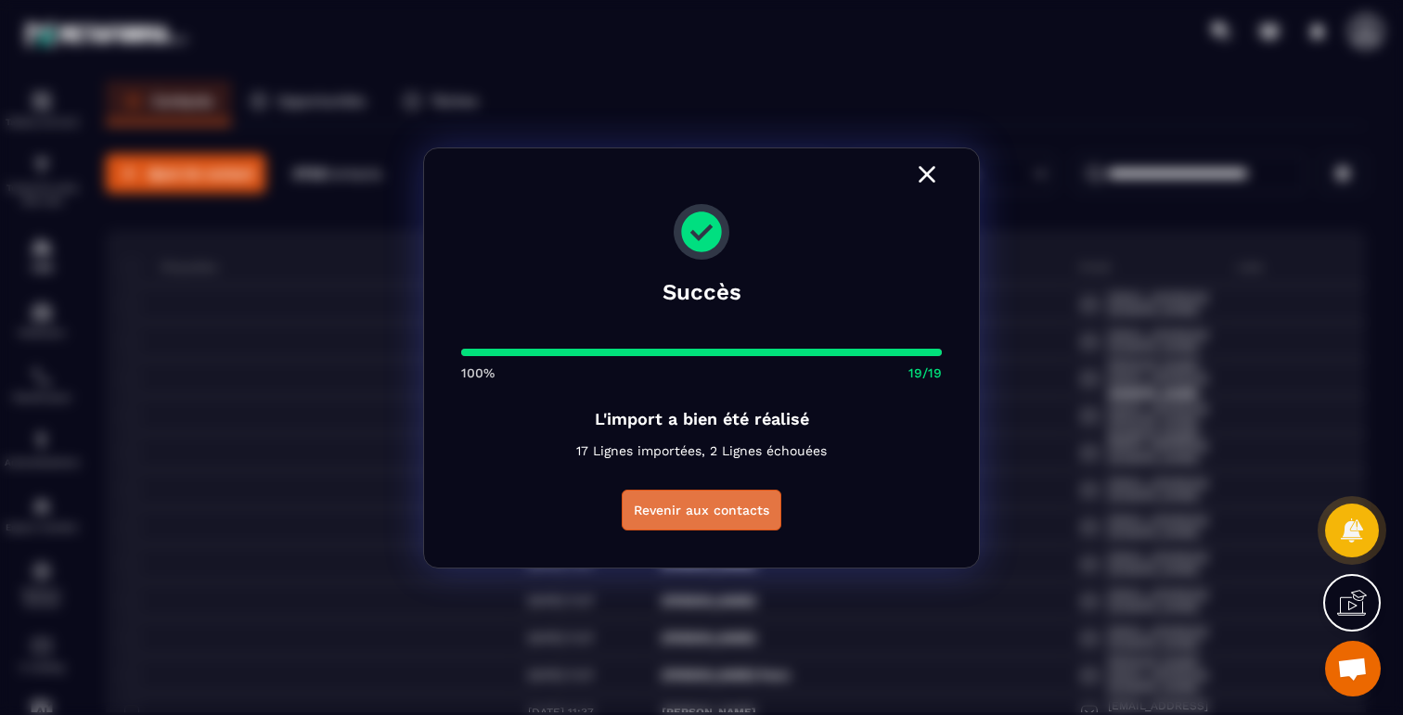
click at [729, 510] on button "Revenir aux contacts" at bounding box center [702, 510] width 160 height 41
